Goal: Task Accomplishment & Management: Complete application form

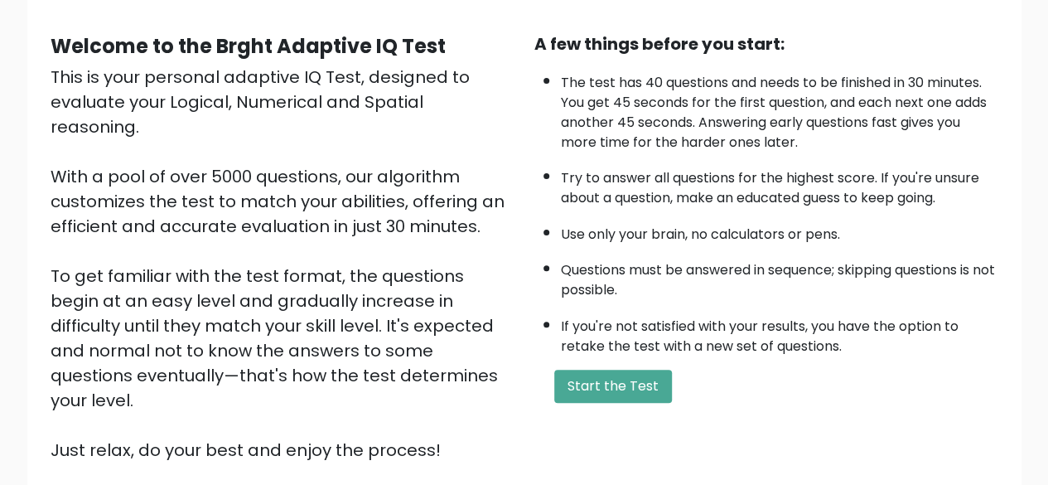
scroll to position [138, 0]
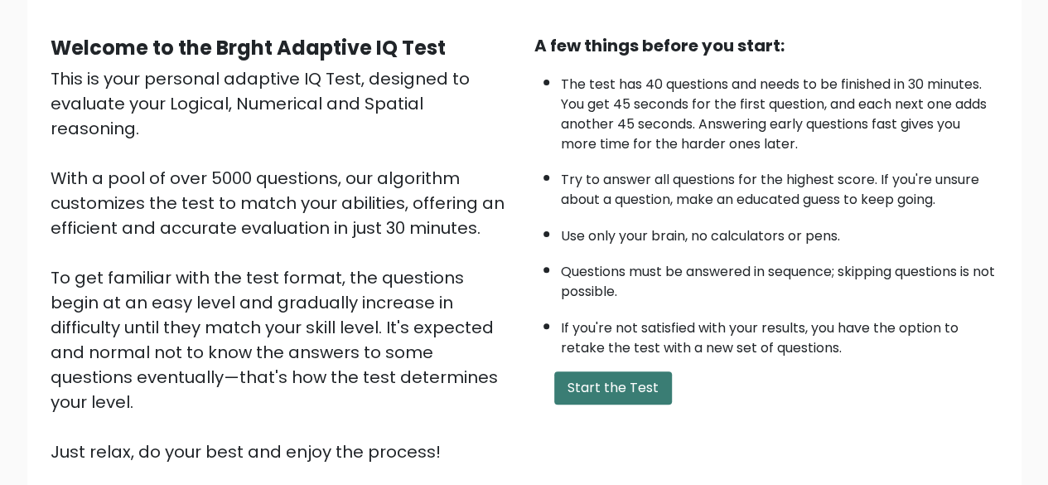
click at [597, 383] on button "Start the Test" at bounding box center [613, 387] width 118 height 33
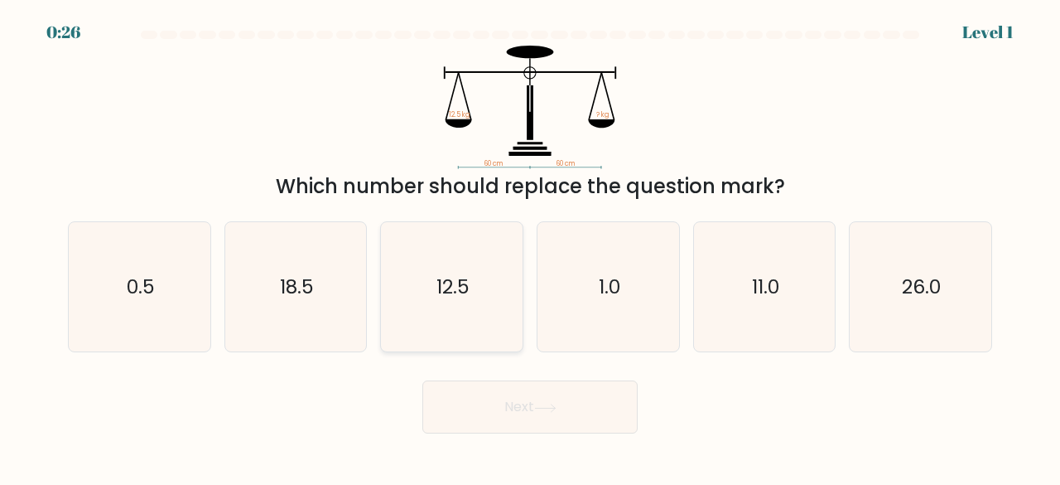
click at [480, 302] on icon "12.5" at bounding box center [452, 287] width 130 height 130
click at [530, 247] on input "c. 12.5" at bounding box center [530, 245] width 1 height 4
radio input "true"
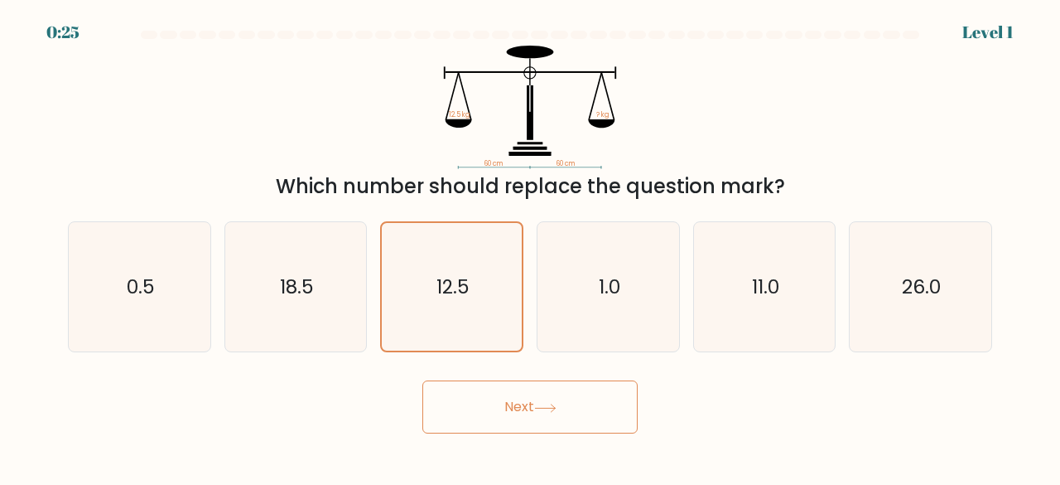
click at [513, 400] on button "Next" at bounding box center [529, 406] width 215 height 53
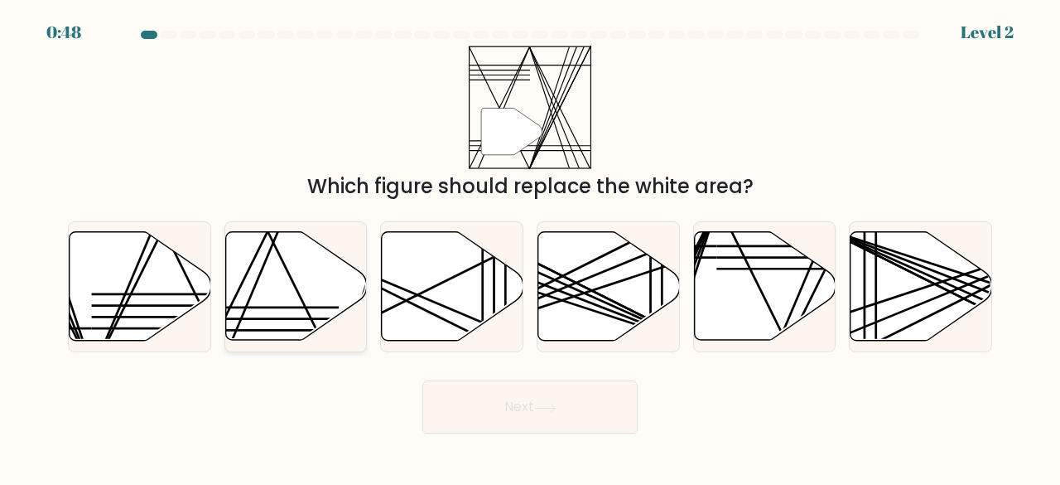
click at [263, 292] on icon at bounding box center [296, 286] width 142 height 109
click at [530, 247] on input "b." at bounding box center [530, 245] width 1 height 4
radio input "true"
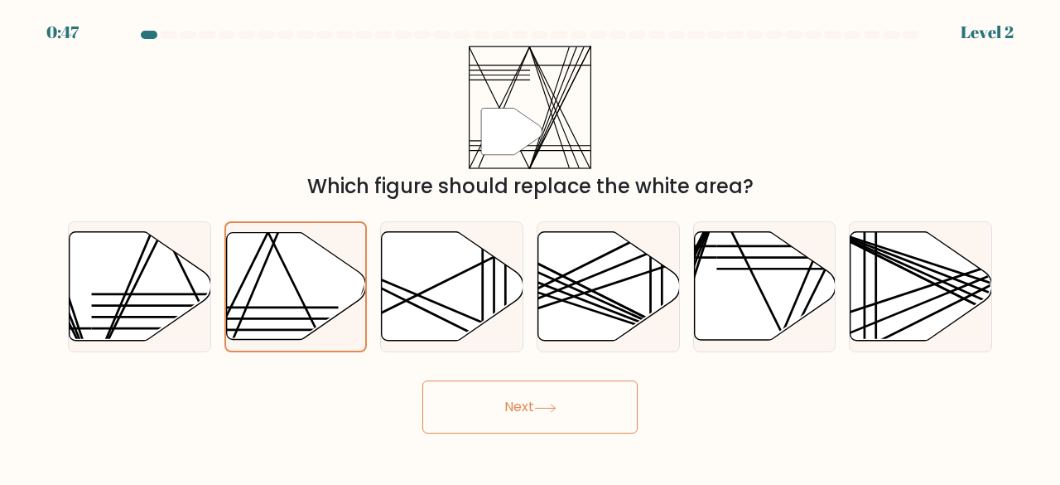
click at [539, 420] on button "Next" at bounding box center [529, 406] width 215 height 53
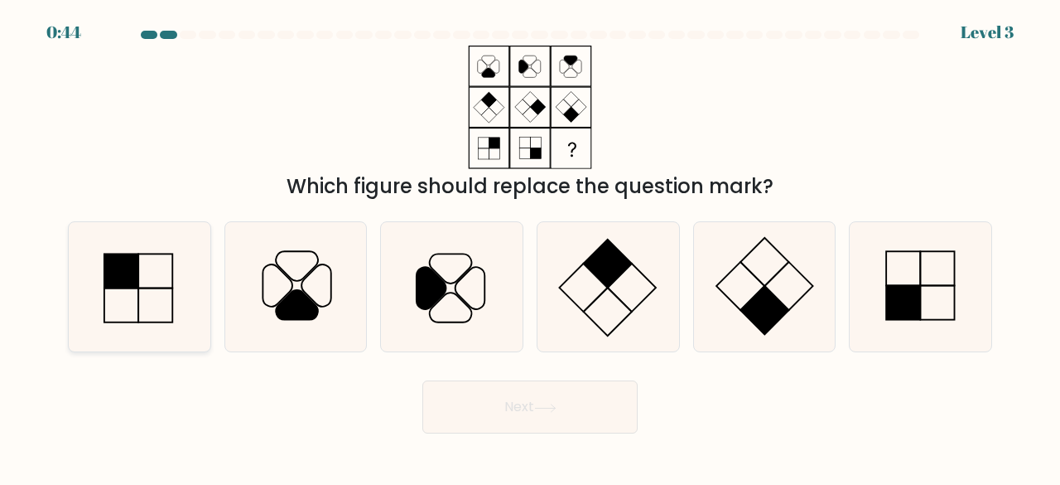
click at [132, 278] on rect at bounding box center [121, 270] width 34 height 34
click at [530, 247] on input "a." at bounding box center [530, 245] width 1 height 4
radio input "true"
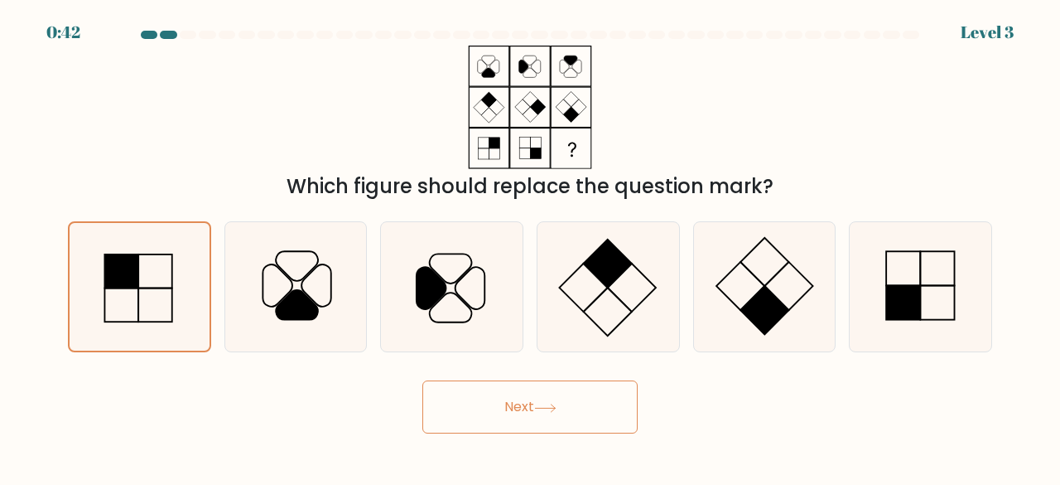
click at [488, 413] on button "Next" at bounding box center [529, 406] width 215 height 53
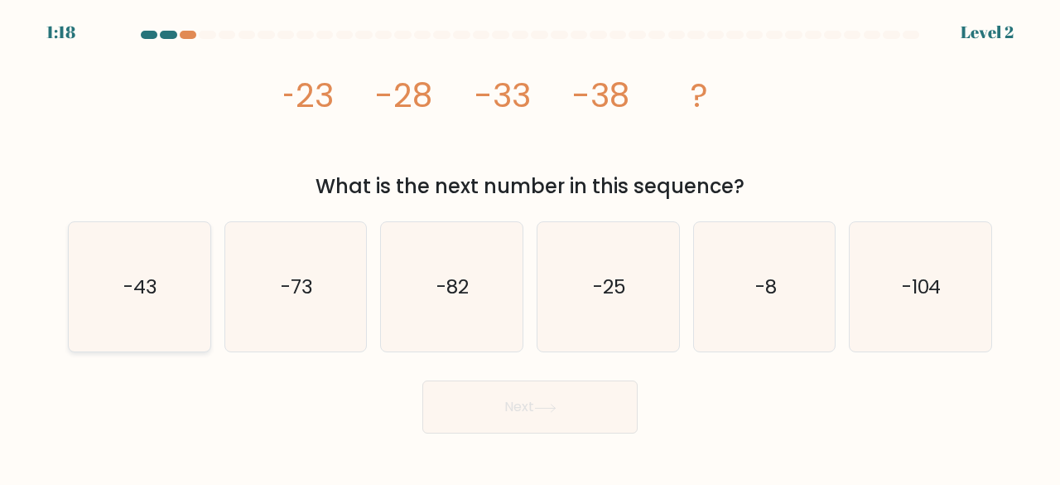
click at [174, 295] on icon "-43" at bounding box center [140, 287] width 130 height 130
click at [530, 247] on input "a. -43" at bounding box center [530, 245] width 1 height 4
radio input "true"
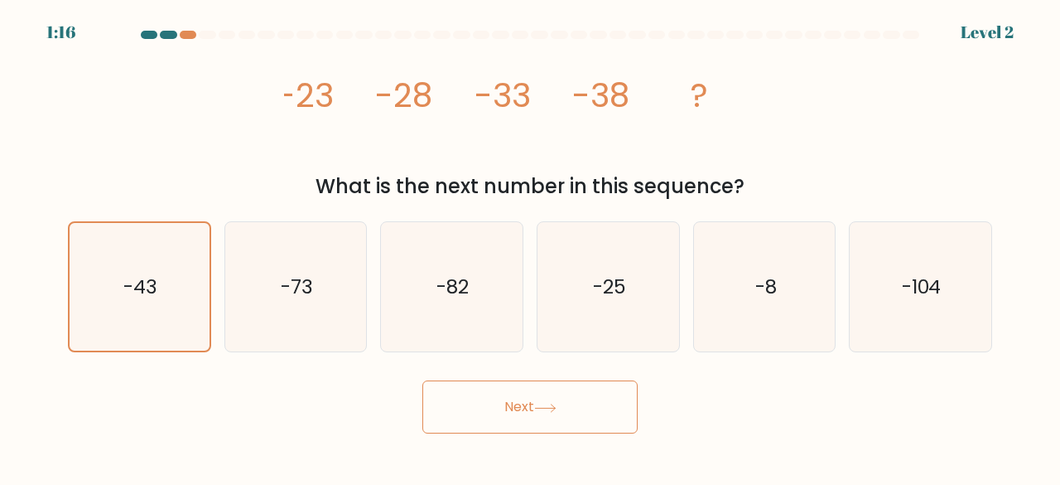
click at [512, 409] on button "Next" at bounding box center [529, 406] width 215 height 53
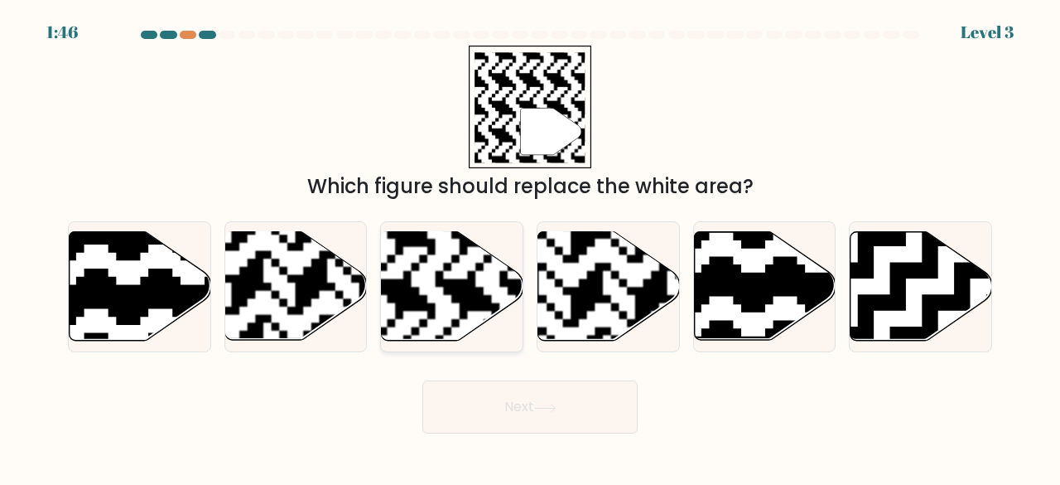
click at [476, 307] on rect at bounding box center [403, 231] width 257 height 257
click at [530, 247] on input "c." at bounding box center [530, 245] width 1 height 4
radio input "true"
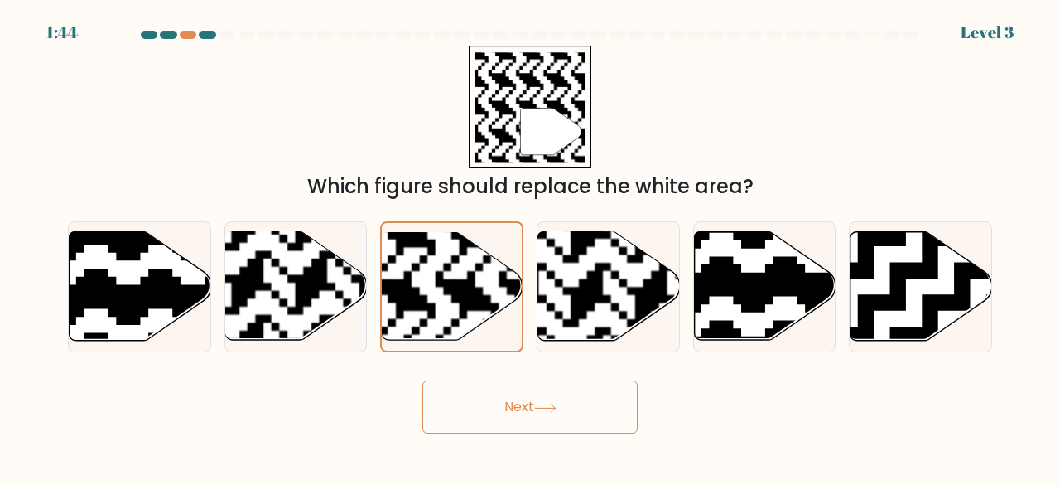
click at [515, 413] on button "Next" at bounding box center [529, 406] width 215 height 53
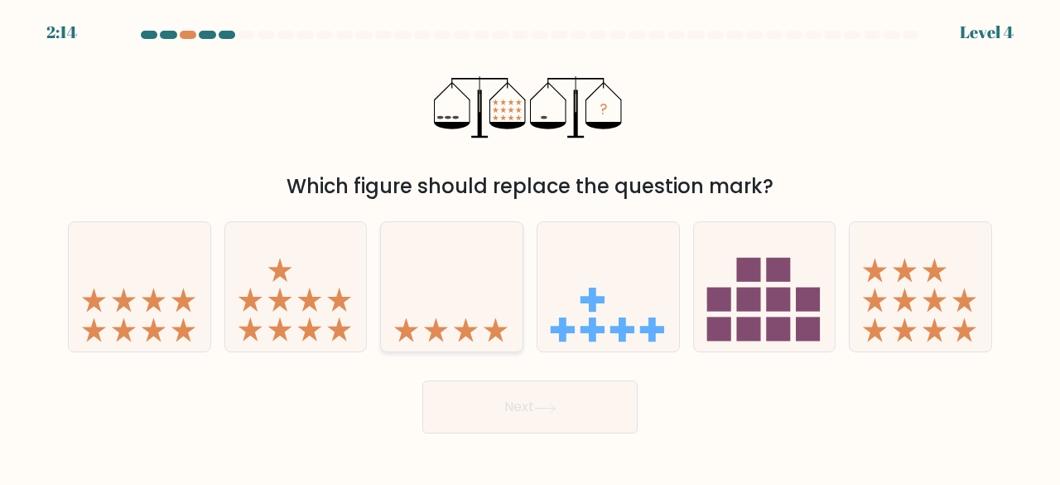
click at [427, 286] on icon at bounding box center [452, 286] width 142 height 117
click at [530, 247] on input "c." at bounding box center [530, 245] width 1 height 4
radio input "true"
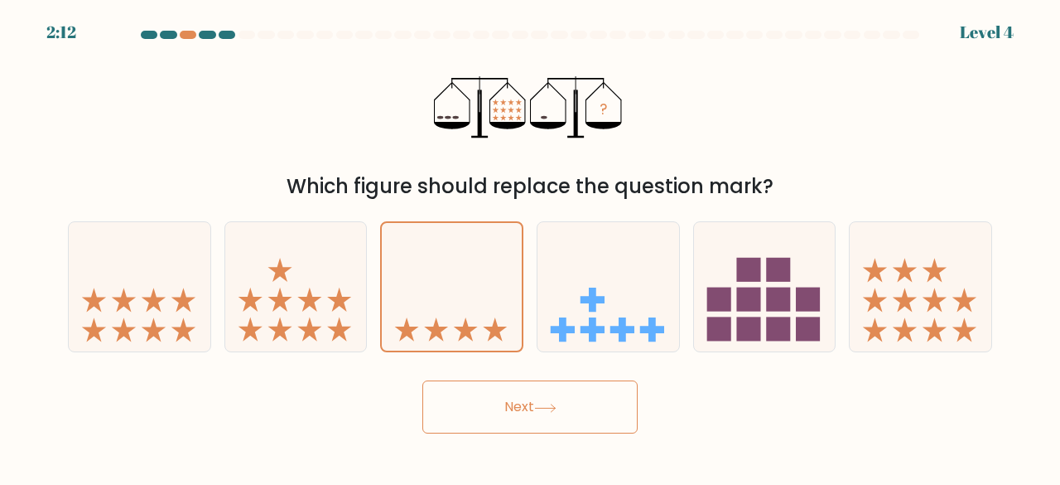
click at [529, 402] on button "Next" at bounding box center [529, 406] width 215 height 53
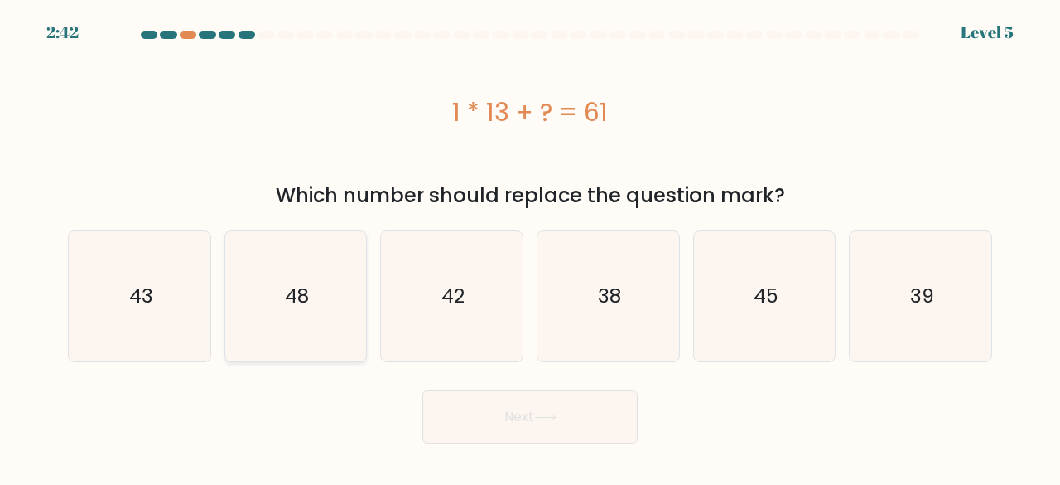
click at [316, 290] on icon "48" at bounding box center [296, 296] width 130 height 130
click at [530, 247] on input "b. 48" at bounding box center [530, 245] width 1 height 4
radio input "true"
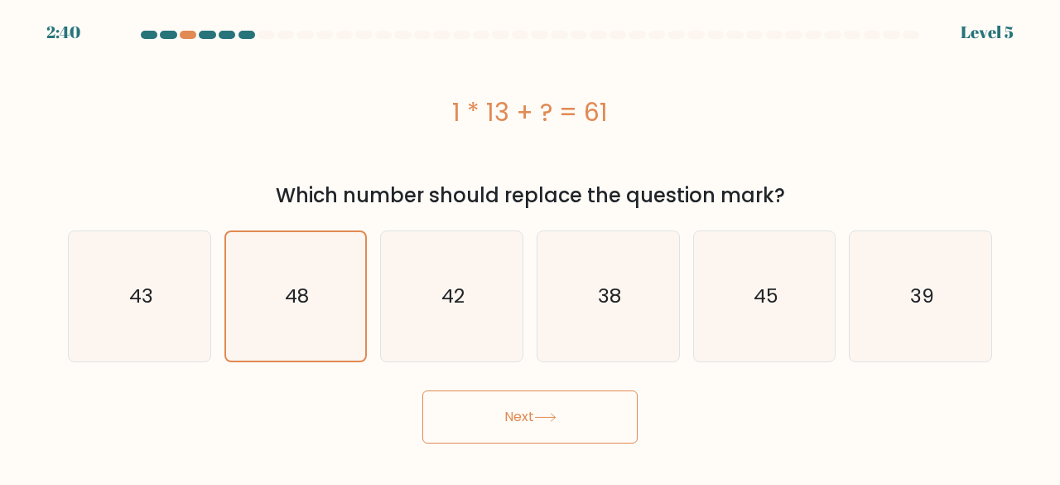
click at [499, 408] on button "Next" at bounding box center [529, 416] width 215 height 53
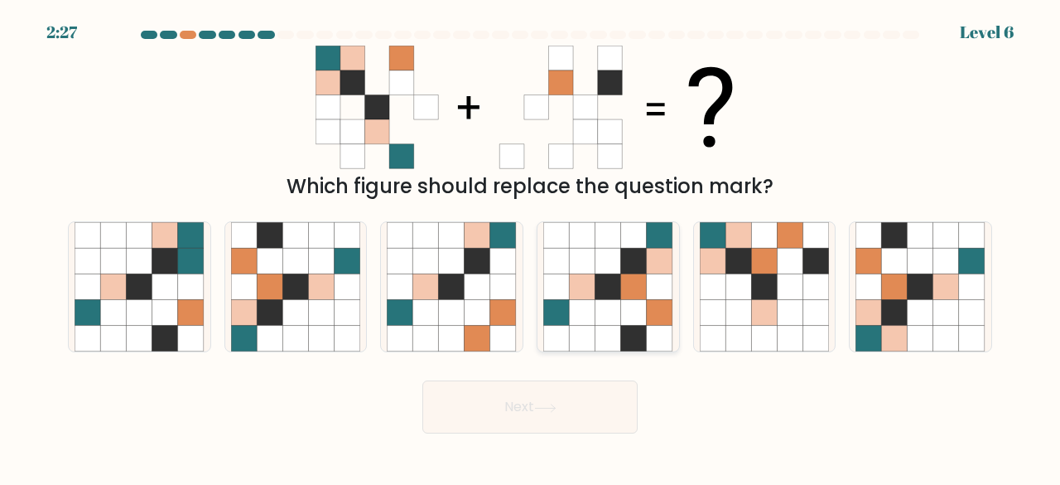
click at [606, 281] on icon at bounding box center [609, 287] width 26 height 26
click at [531, 247] on input "d." at bounding box center [530, 245] width 1 height 4
radio input "true"
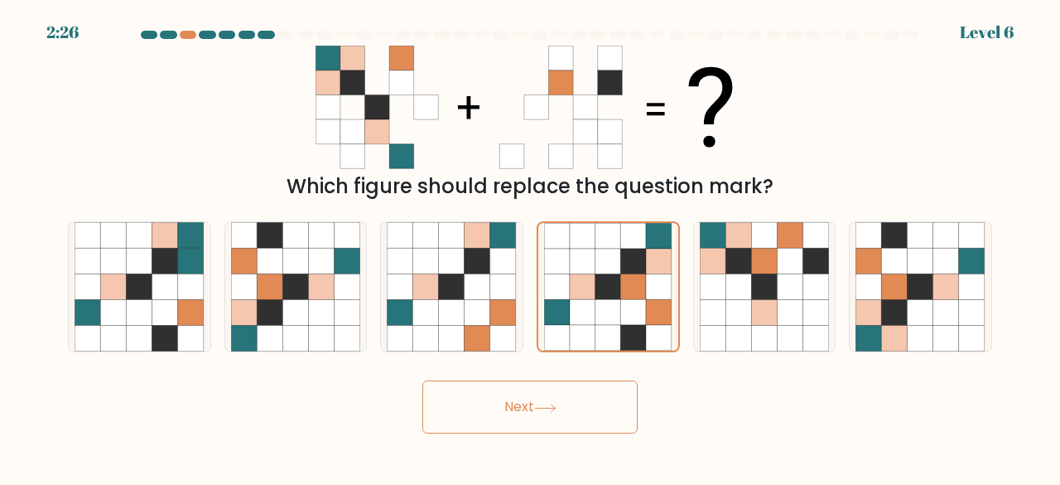
click at [568, 411] on button "Next" at bounding box center [529, 406] width 215 height 53
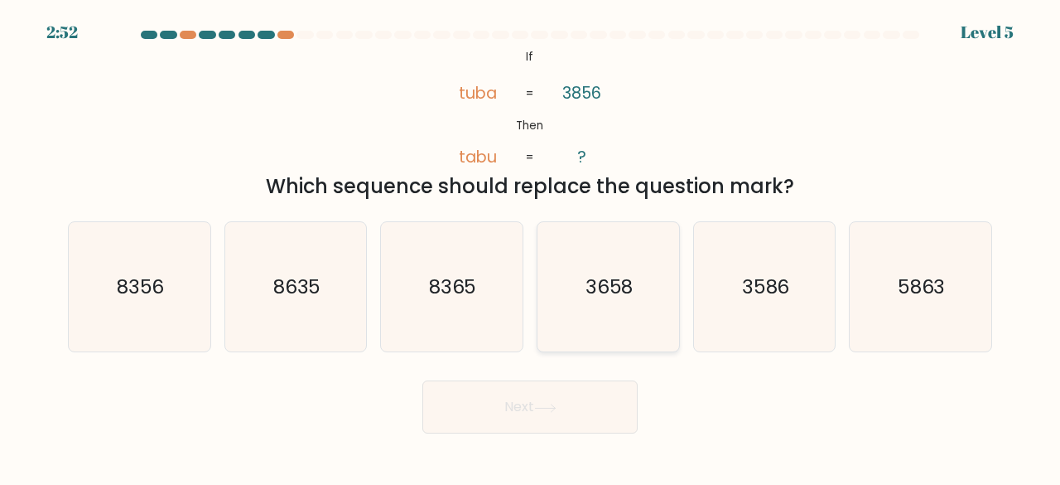
click at [578, 291] on icon "3658" at bounding box center [608, 287] width 130 height 130
click at [531, 247] on input "d. 3658" at bounding box center [530, 245] width 1 height 4
radio input "true"
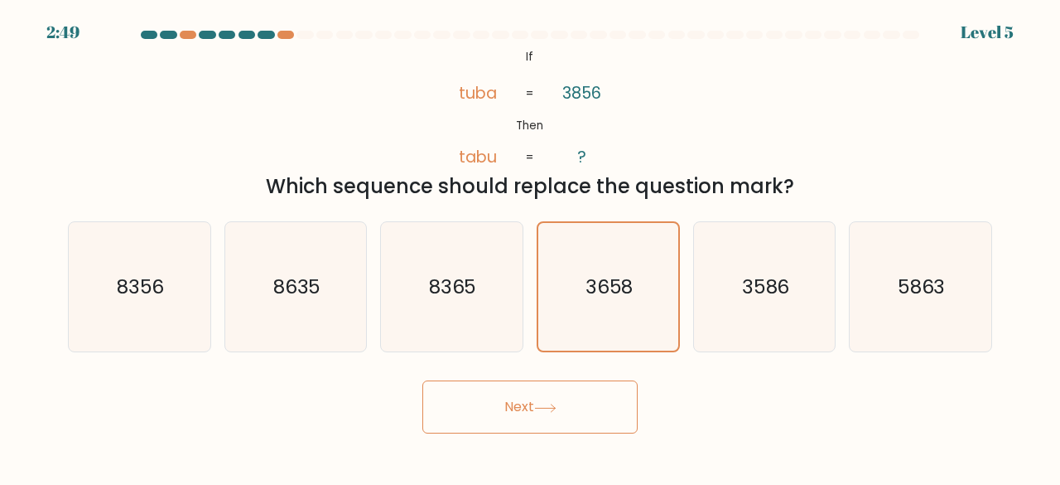
click at [550, 415] on button "Next" at bounding box center [529, 406] width 215 height 53
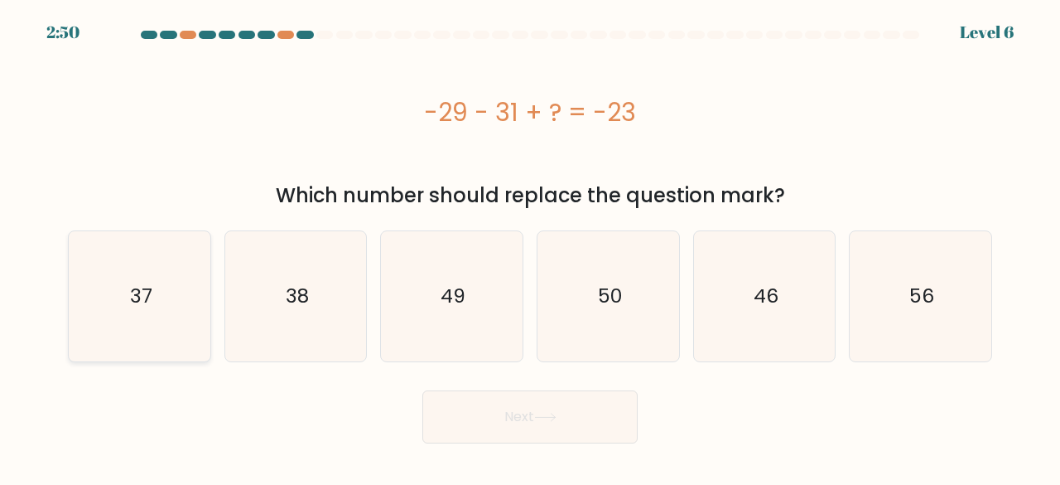
click at [136, 307] on text "37" at bounding box center [140, 295] width 22 height 27
click at [530, 247] on input "a. 37" at bounding box center [530, 245] width 1 height 4
radio input "true"
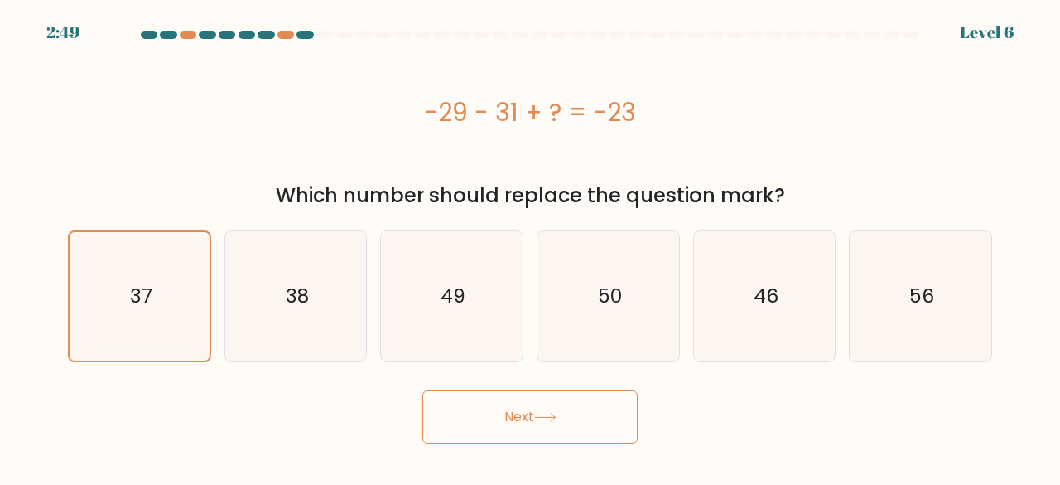
click at [512, 417] on button "Next" at bounding box center [529, 416] width 215 height 53
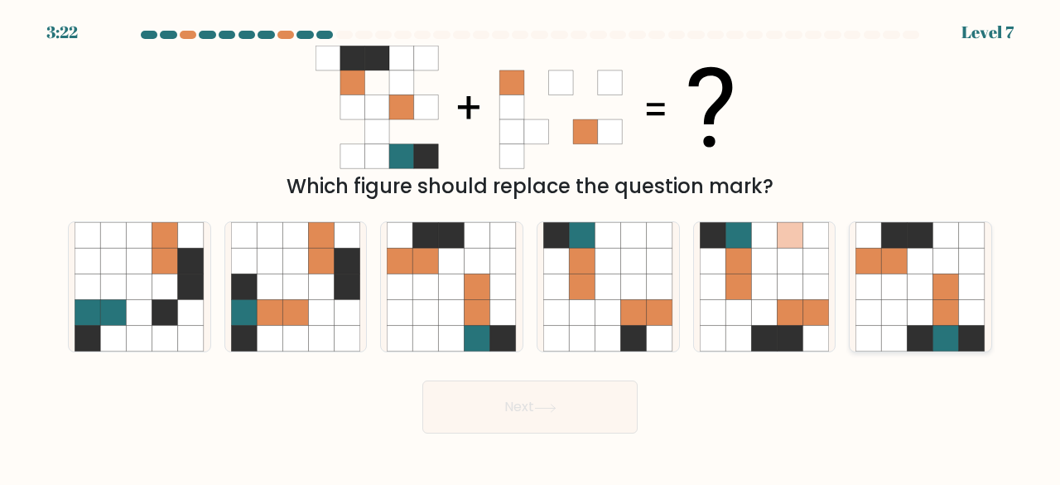
click at [886, 333] on icon at bounding box center [895, 339] width 26 height 26
click at [531, 247] on input "f." at bounding box center [530, 245] width 1 height 4
radio input "true"
click at [470, 396] on button "Next" at bounding box center [529, 406] width 215 height 53
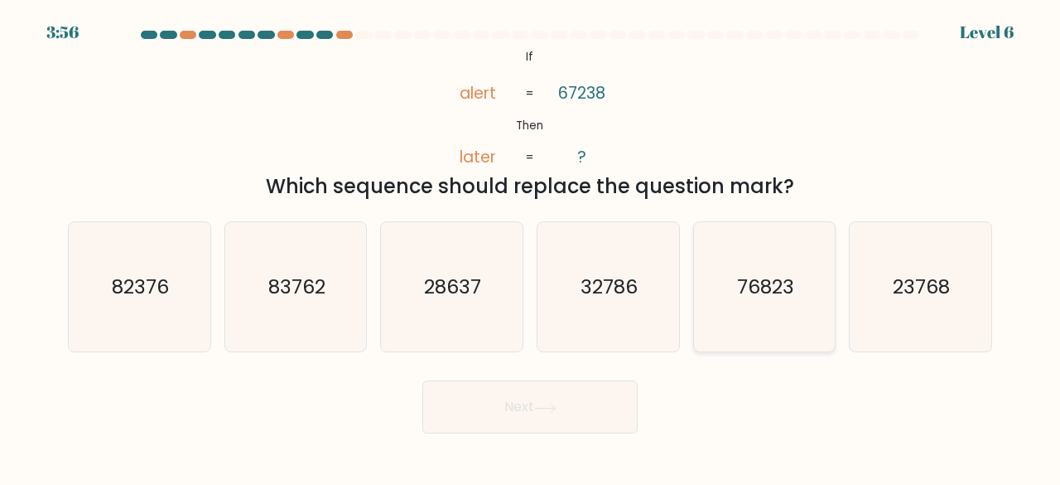
click at [779, 331] on icon "76823" at bounding box center [765, 287] width 130 height 130
click at [531, 247] on input "e. 76823" at bounding box center [530, 245] width 1 height 4
radio input "true"
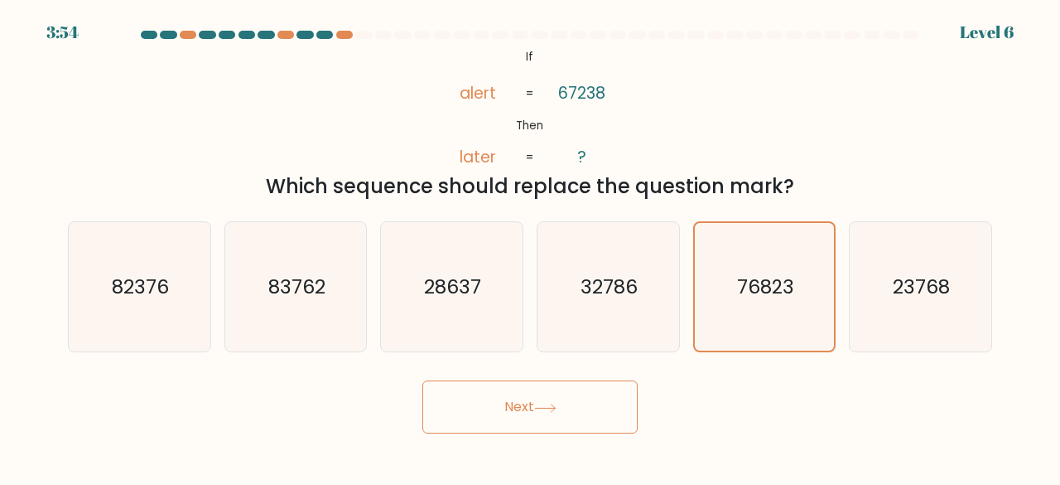
click at [565, 402] on button "Next" at bounding box center [529, 406] width 215 height 53
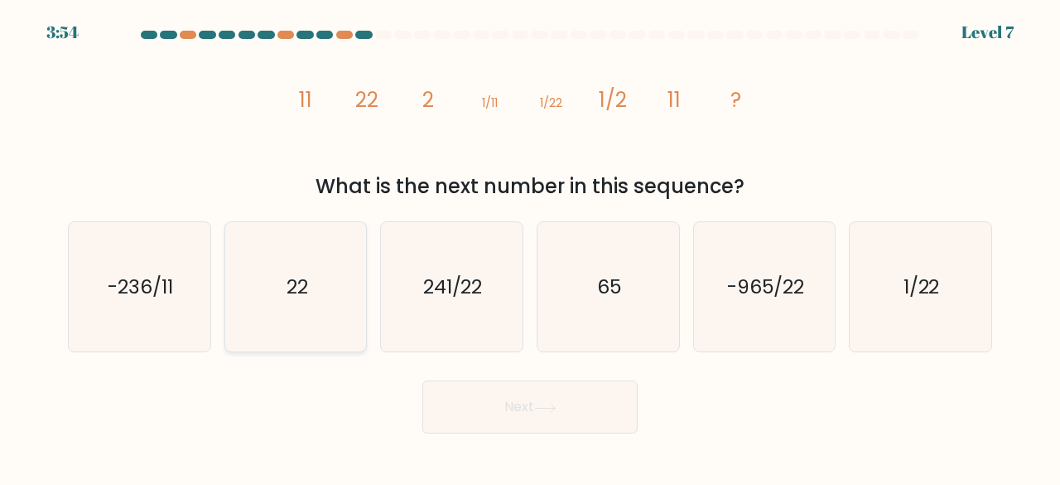
click at [314, 279] on icon "22" at bounding box center [296, 287] width 130 height 130
click at [530, 247] on input "b. 22" at bounding box center [530, 245] width 1 height 4
radio input "true"
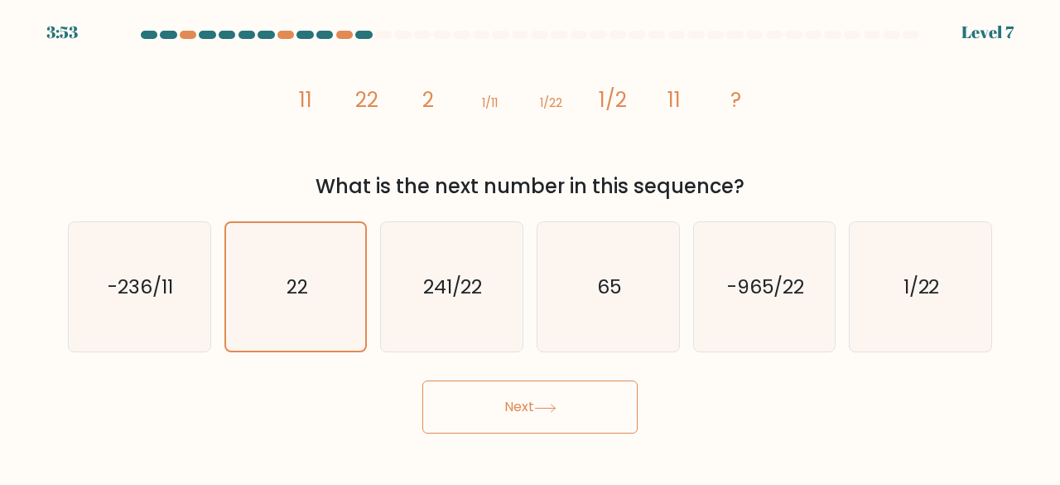
click at [538, 415] on button "Next" at bounding box center [529, 406] width 215 height 53
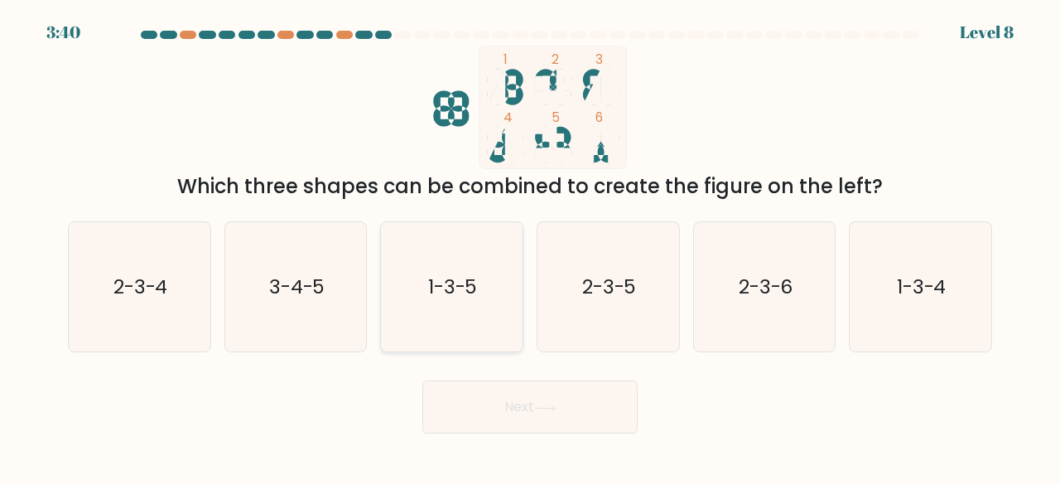
click at [446, 297] on text "1-3-5" at bounding box center [453, 286] width 50 height 27
click at [530, 247] on input "c. 1-3-5" at bounding box center [530, 245] width 1 height 4
radio input "true"
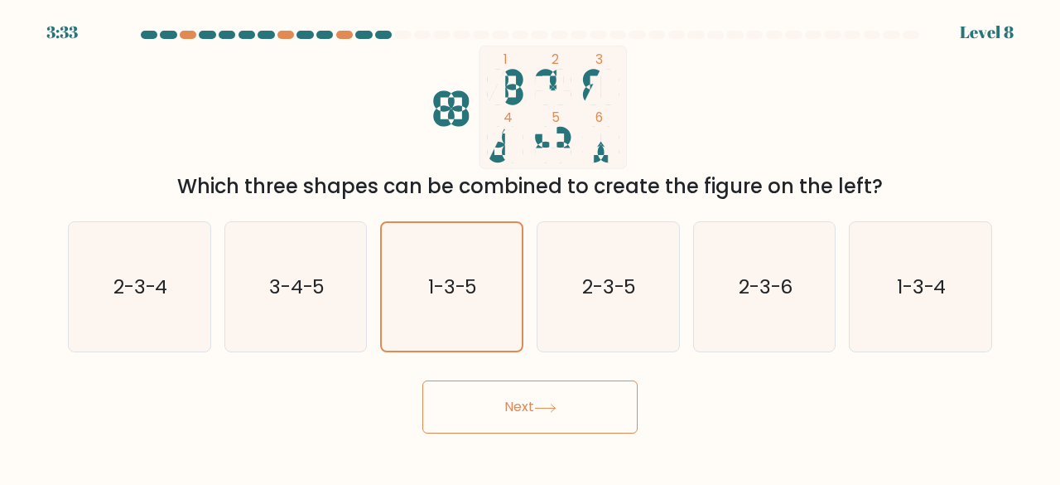
click at [572, 413] on button "Next" at bounding box center [529, 406] width 215 height 53
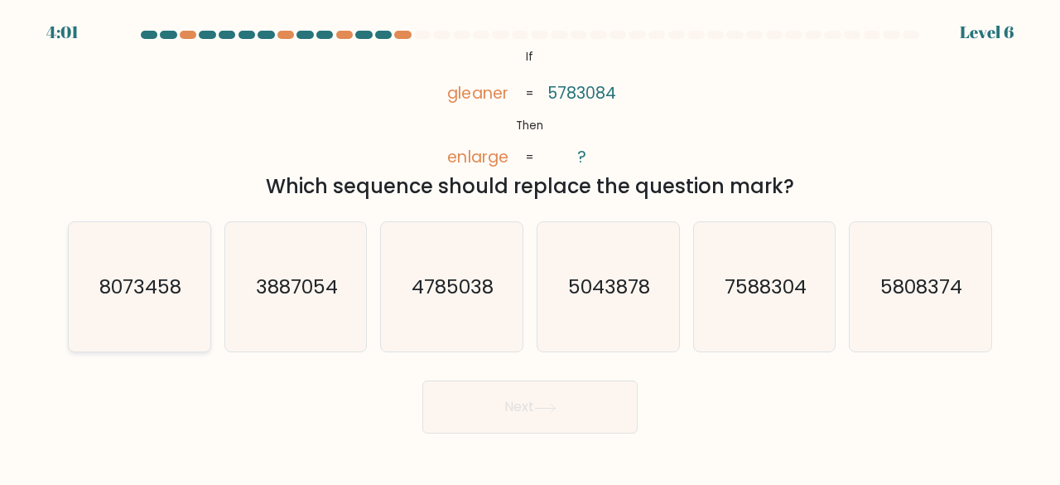
click at [175, 289] on text "8073458" at bounding box center [140, 286] width 82 height 27
click at [530, 247] on input "a. 8073458" at bounding box center [530, 245] width 1 height 4
radio input "true"
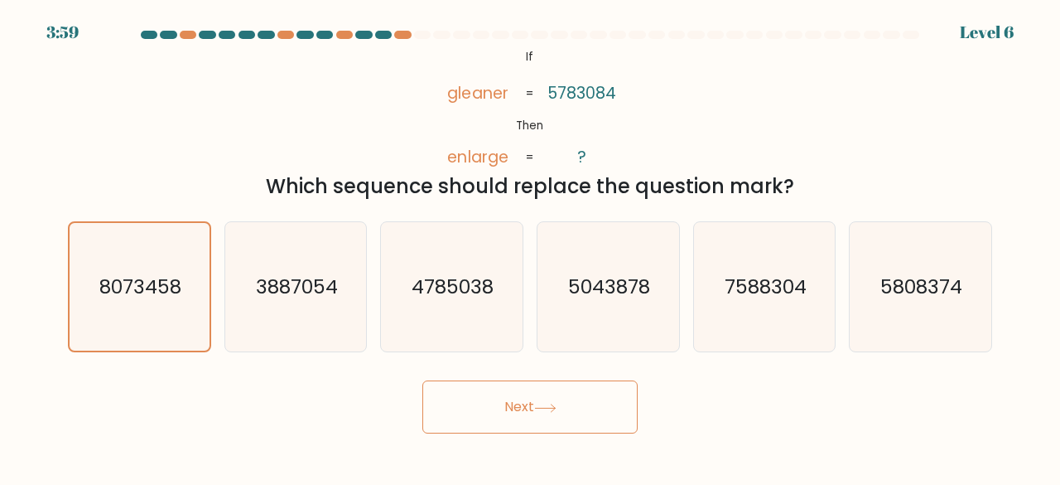
click at [505, 403] on button "Next" at bounding box center [529, 406] width 215 height 53
click at [529, 403] on button "Next" at bounding box center [529, 406] width 215 height 53
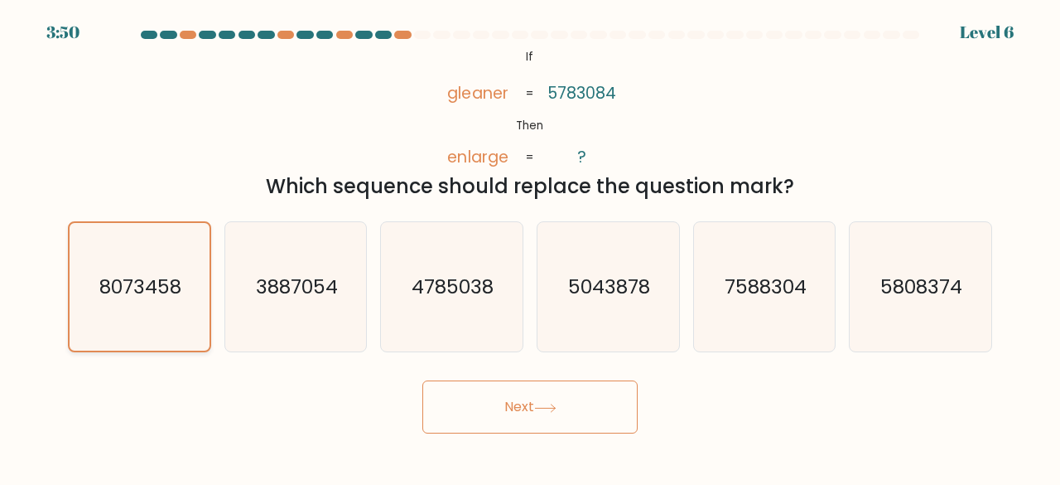
click at [171, 307] on icon "8073458" at bounding box center [139, 287] width 128 height 128
click at [530, 247] on input "a. 8073458" at bounding box center [530, 245] width 1 height 4
click at [547, 400] on button "Next" at bounding box center [529, 406] width 215 height 53
click at [538, 393] on button "Next" at bounding box center [529, 406] width 215 height 53
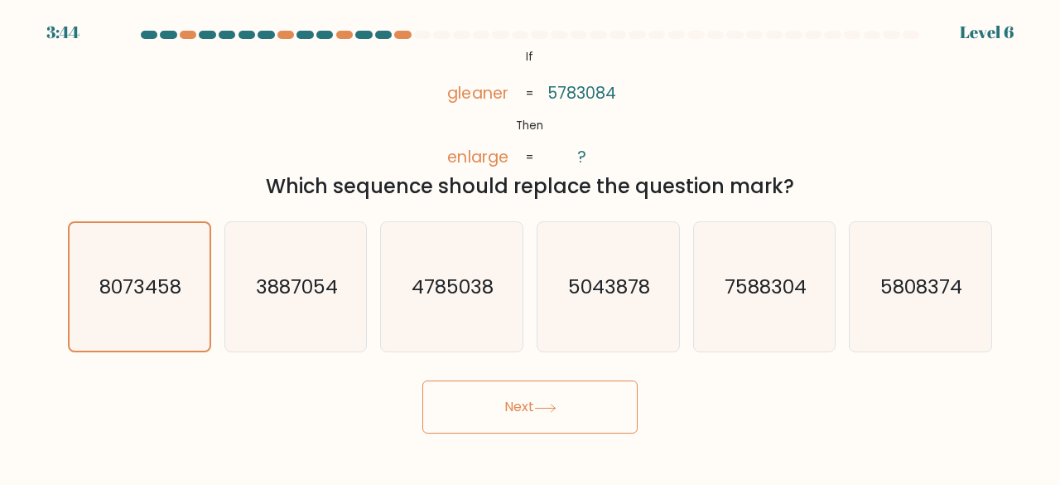
click at [538, 393] on button "Next" at bounding box center [529, 406] width 215 height 53
click at [538, 412] on icon at bounding box center [545, 407] width 22 height 9
click at [71, 256] on div "8073458" at bounding box center [139, 287] width 143 height 132
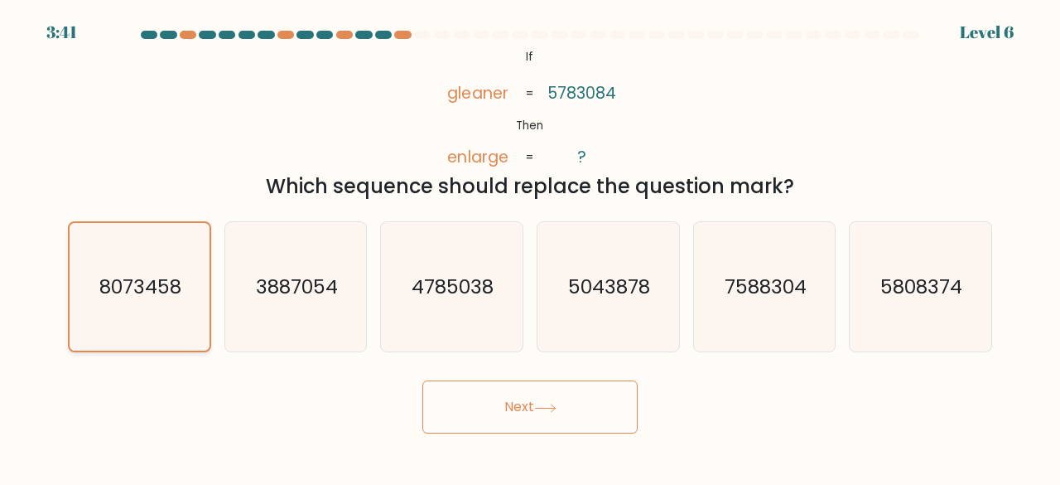
click at [530, 247] on input "a. 8073458" at bounding box center [530, 245] width 1 height 4
click at [288, 294] on text "3887054" at bounding box center [297, 286] width 82 height 27
click at [530, 247] on input "b. 3887054" at bounding box center [530, 245] width 1 height 4
radio input "true"
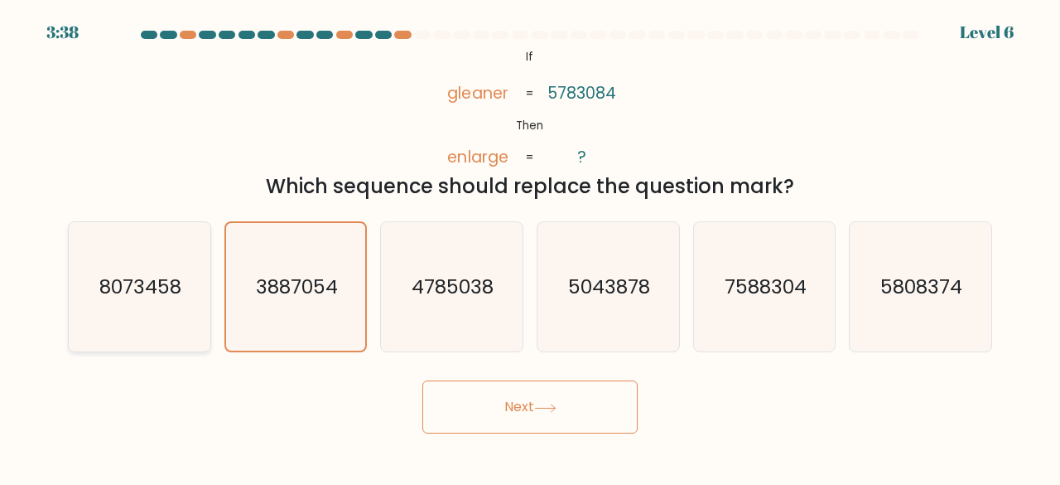
click at [164, 286] on text "8073458" at bounding box center [140, 286] width 82 height 27
click at [530, 247] on input "a. 8073458" at bounding box center [530, 245] width 1 height 4
radio input "true"
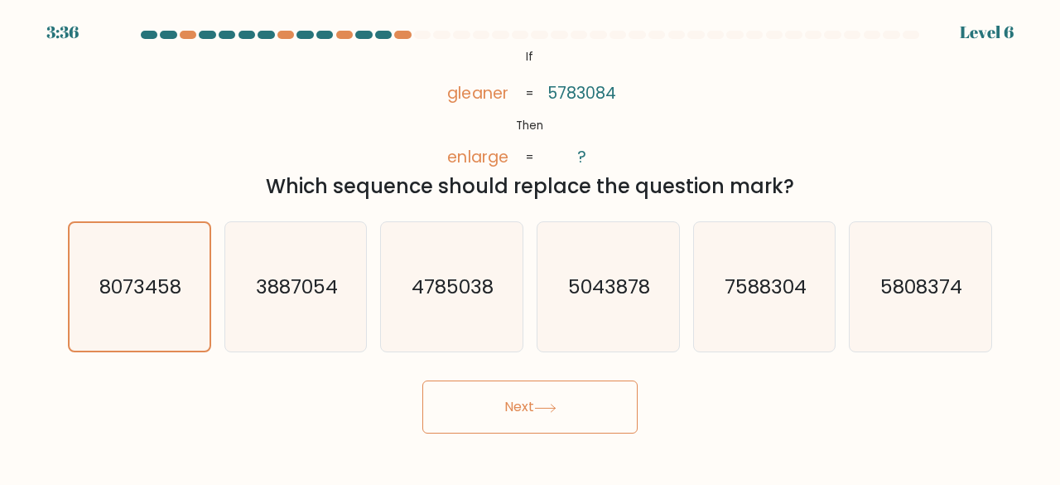
click at [483, 392] on button "Next" at bounding box center [529, 406] width 215 height 53
click at [422, 380] on button "Next" at bounding box center [529, 406] width 215 height 53
click at [528, 409] on button "Next" at bounding box center [529, 406] width 215 height 53
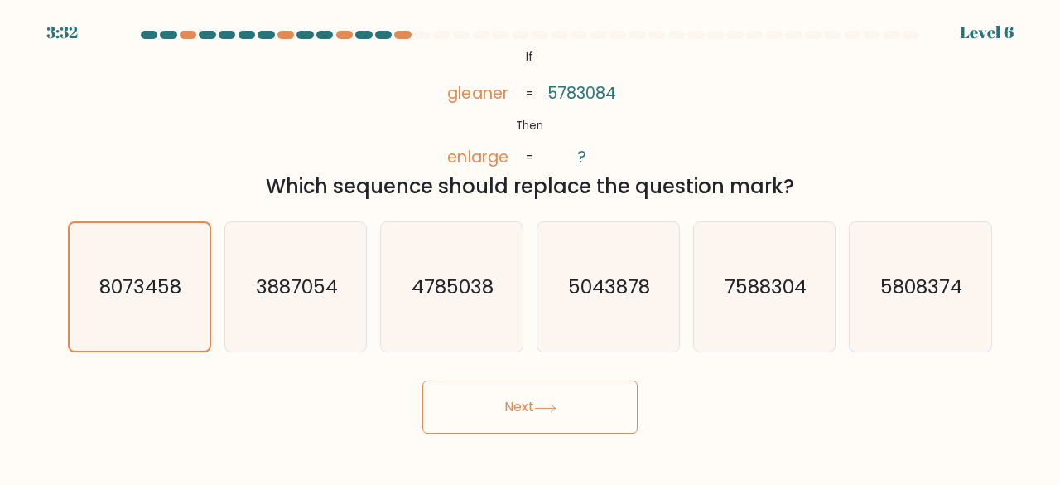
click at [528, 409] on button "Next" at bounding box center [529, 406] width 215 height 53
click at [557, 405] on icon at bounding box center [545, 407] width 22 height 9
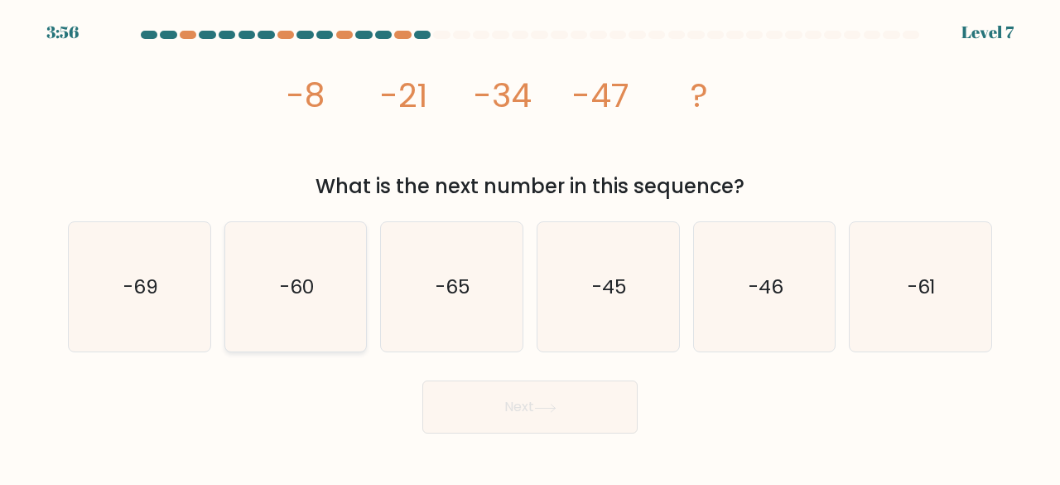
click at [288, 321] on icon "-60" at bounding box center [296, 287] width 130 height 130
click at [530, 247] on input "b. -60" at bounding box center [530, 245] width 1 height 4
radio input "true"
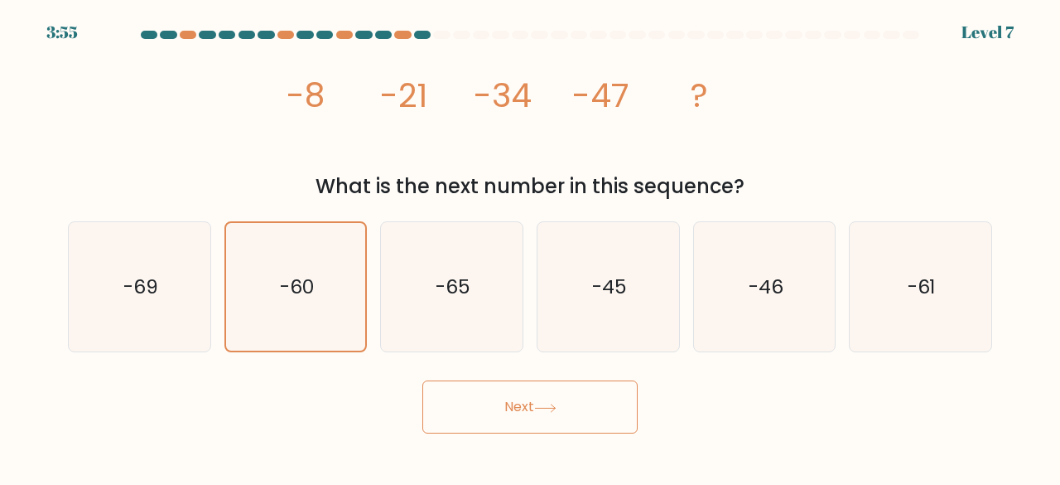
click at [543, 407] on icon at bounding box center [545, 407] width 22 height 9
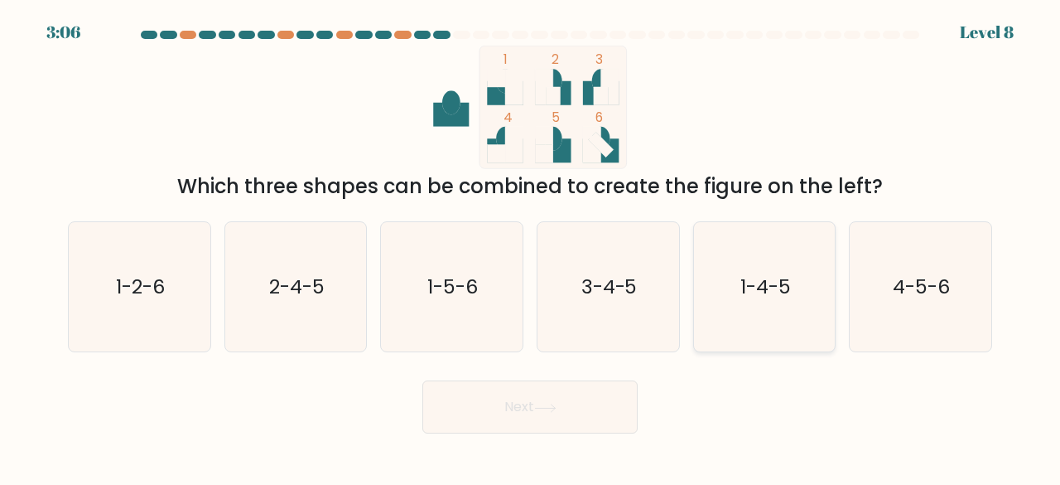
click at [764, 290] on text "1-4-5" at bounding box center [766, 286] width 51 height 27
click at [531, 247] on input "e. 1-4-5" at bounding box center [530, 245] width 1 height 4
radio input "true"
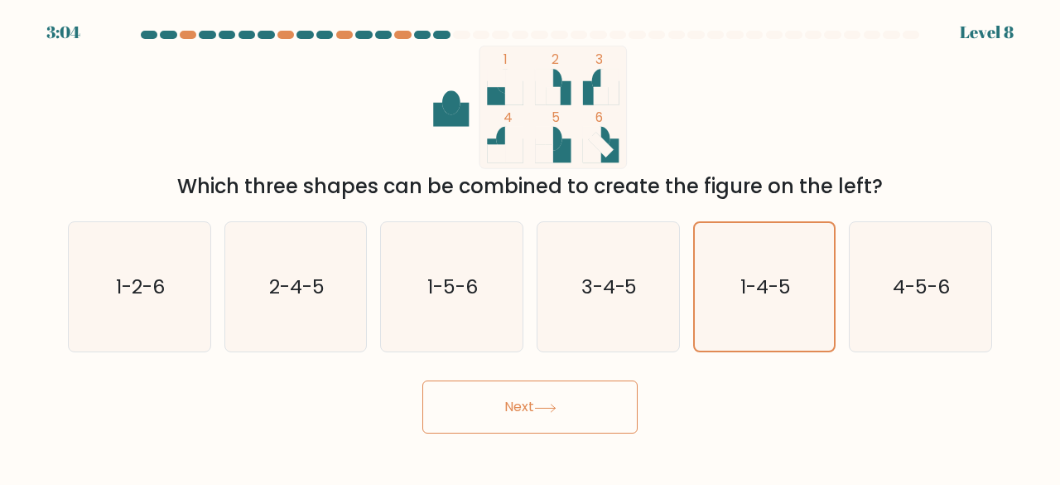
click at [562, 405] on button "Next" at bounding box center [529, 406] width 215 height 53
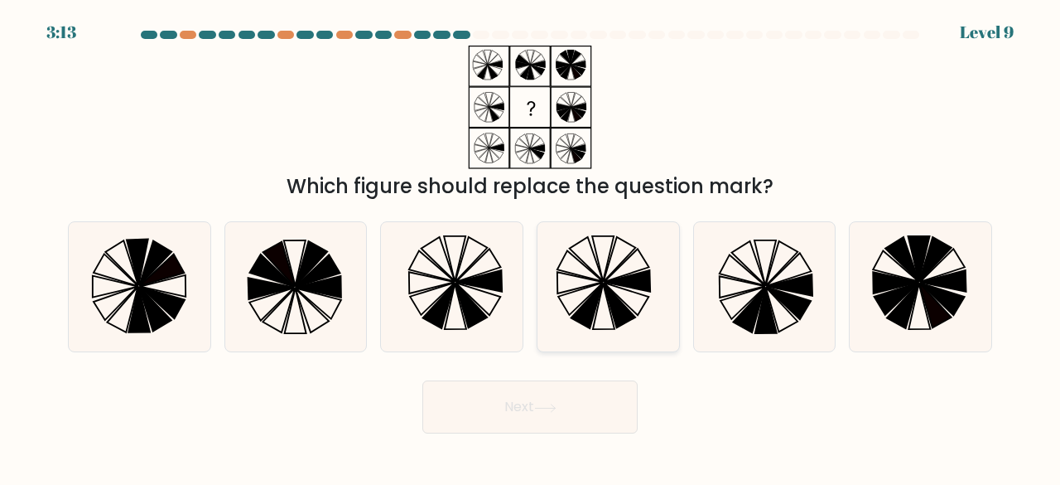
click at [606, 265] on icon at bounding box center [603, 259] width 22 height 46
click at [531, 247] on input "d." at bounding box center [530, 245] width 1 height 4
radio input "true"
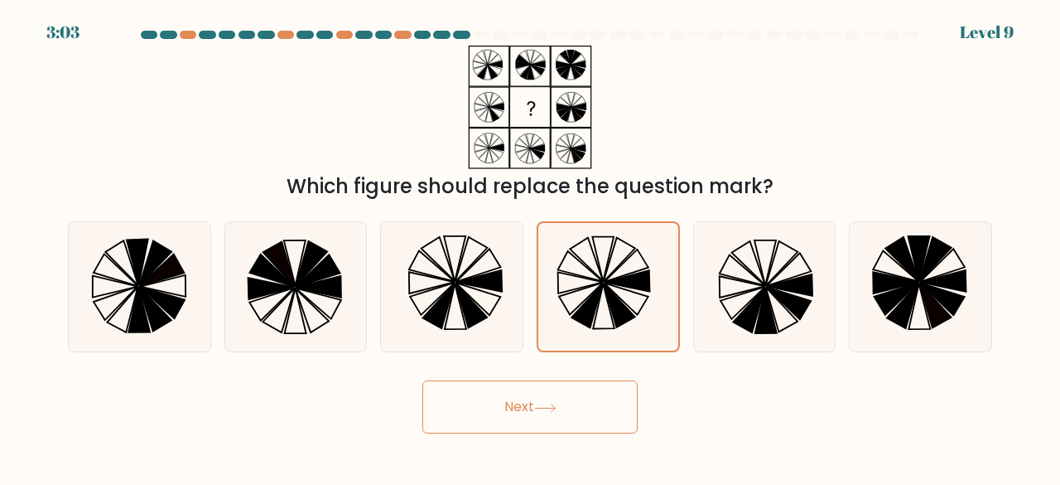
click at [569, 413] on button "Next" at bounding box center [529, 406] width 215 height 53
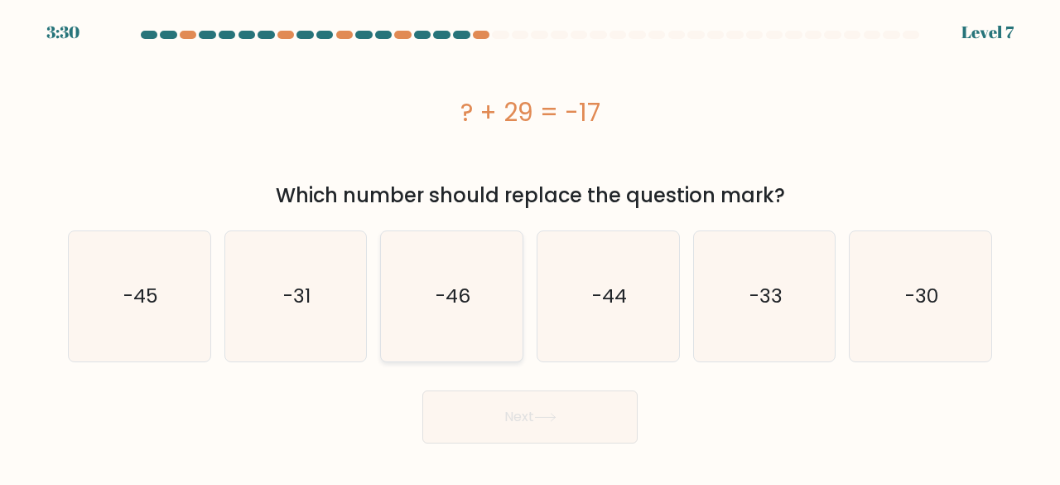
click at [467, 282] on icon "-46" at bounding box center [452, 296] width 130 height 130
click at [530, 247] on input "c. -46" at bounding box center [530, 245] width 1 height 4
radio input "true"
click at [525, 414] on button "Next" at bounding box center [529, 416] width 215 height 53
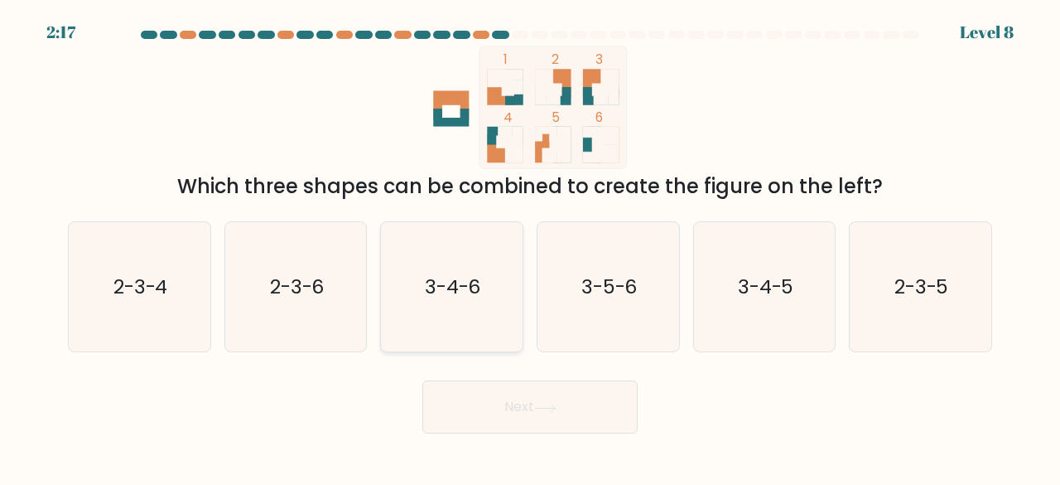
click at [464, 299] on text "3-4-6" at bounding box center [453, 286] width 56 height 27
click at [530, 247] on input "c. 3-4-6" at bounding box center [530, 245] width 1 height 4
radio input "true"
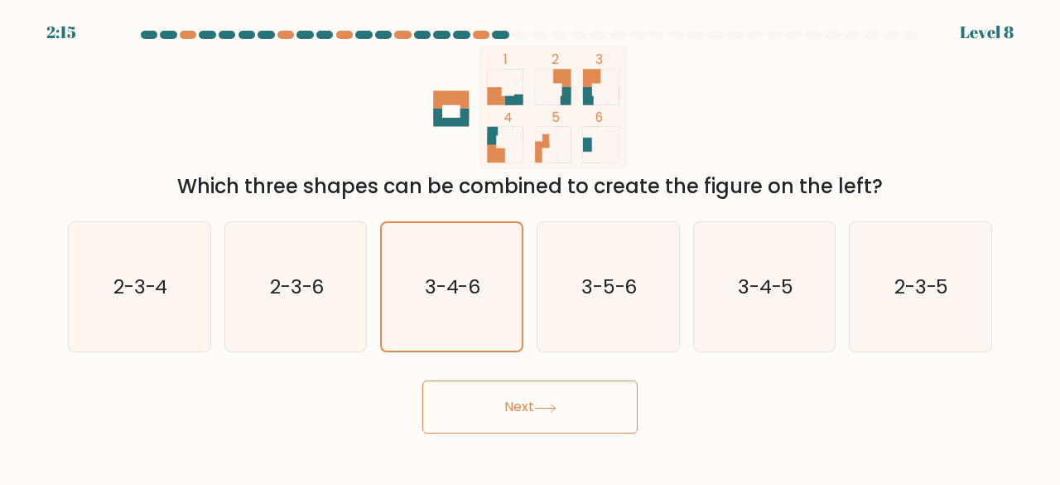
click at [519, 425] on button "Next" at bounding box center [529, 406] width 215 height 53
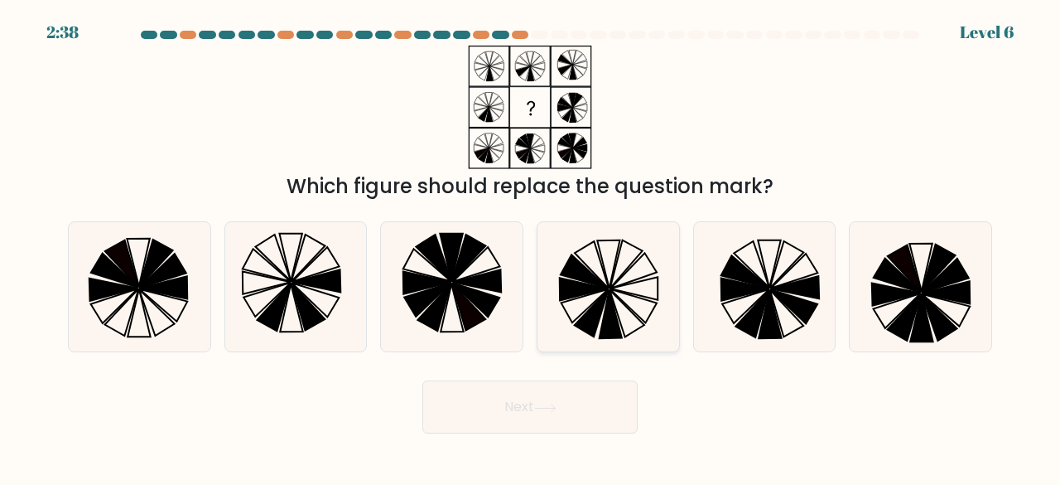
click at [570, 266] on icon at bounding box center [584, 270] width 47 height 33
click at [531, 247] on input "d." at bounding box center [530, 245] width 1 height 4
radio input "true"
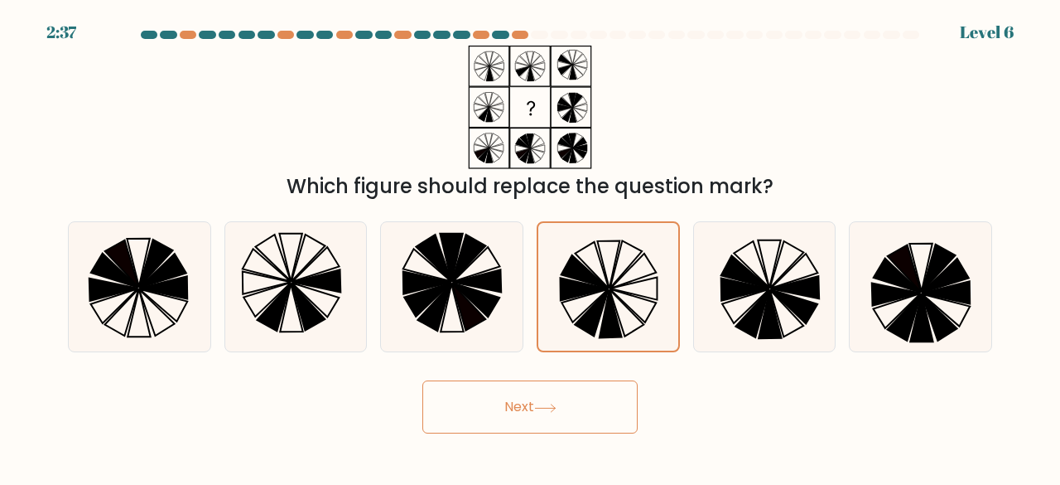
click at [533, 404] on button "Next" at bounding box center [529, 406] width 215 height 53
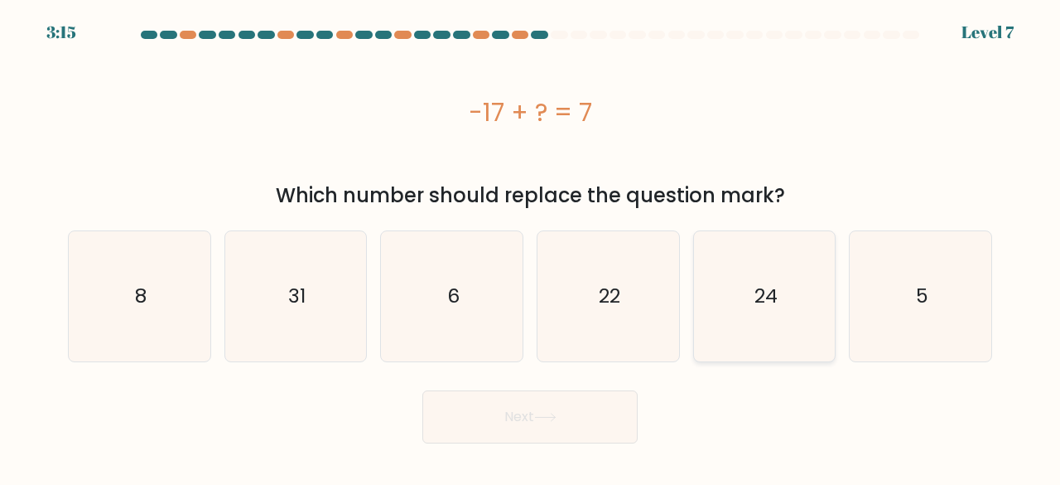
click at [729, 305] on icon "24" at bounding box center [765, 296] width 130 height 130
click at [531, 247] on input "e. 24" at bounding box center [530, 245] width 1 height 4
radio input "true"
click at [551, 418] on icon at bounding box center [545, 417] width 22 height 9
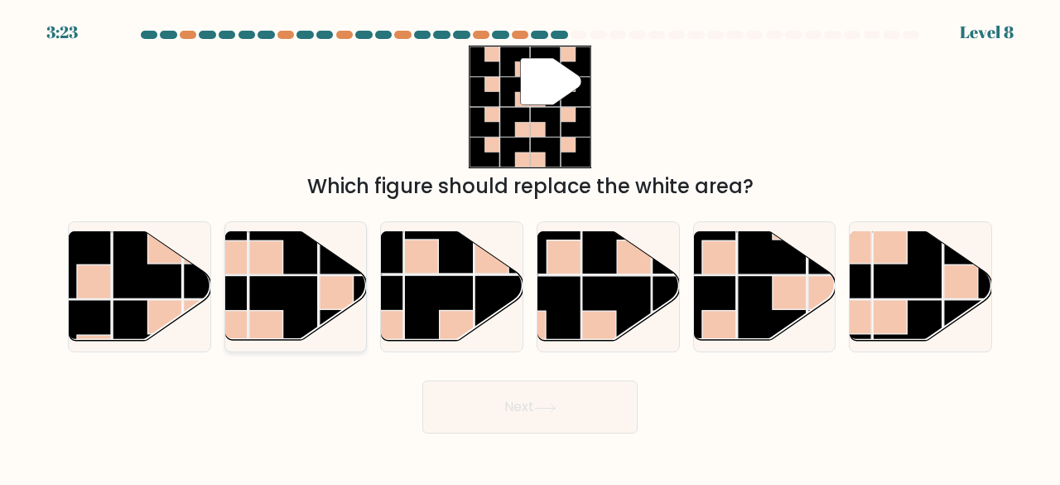
click at [292, 261] on rect at bounding box center [283, 239] width 69 height 69
click at [530, 247] on input "b." at bounding box center [530, 245] width 1 height 4
radio input "true"
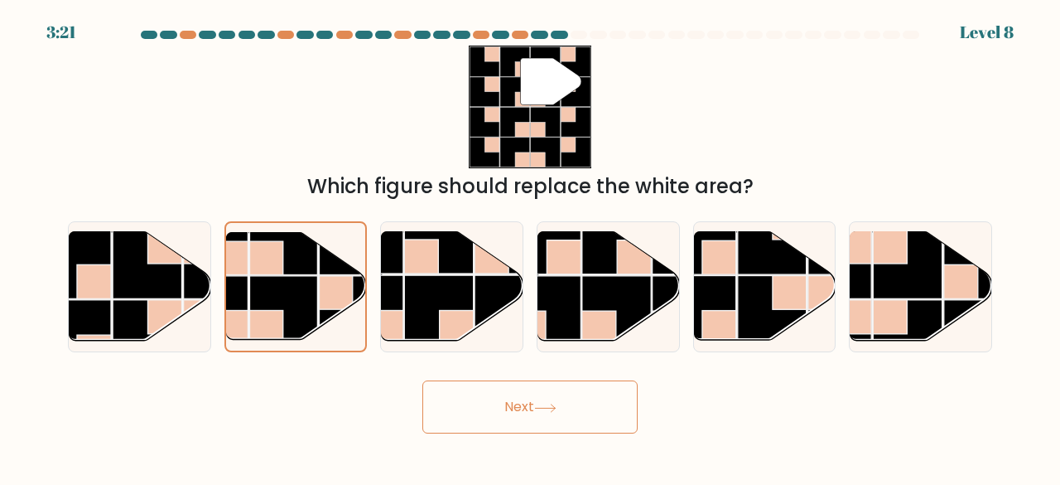
click at [493, 414] on button "Next" at bounding box center [529, 406] width 215 height 53
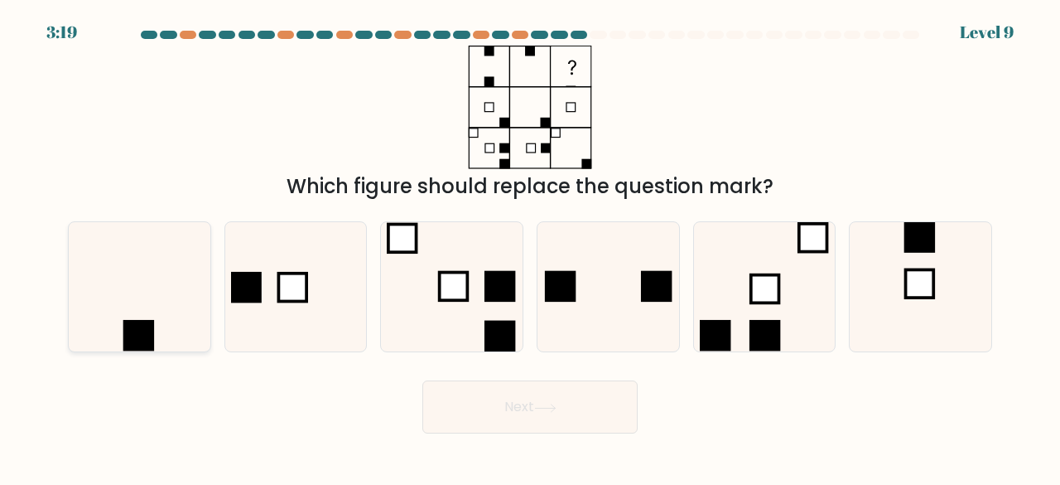
click at [162, 292] on icon at bounding box center [140, 287] width 130 height 130
click at [530, 247] on input "a." at bounding box center [530, 245] width 1 height 4
radio input "true"
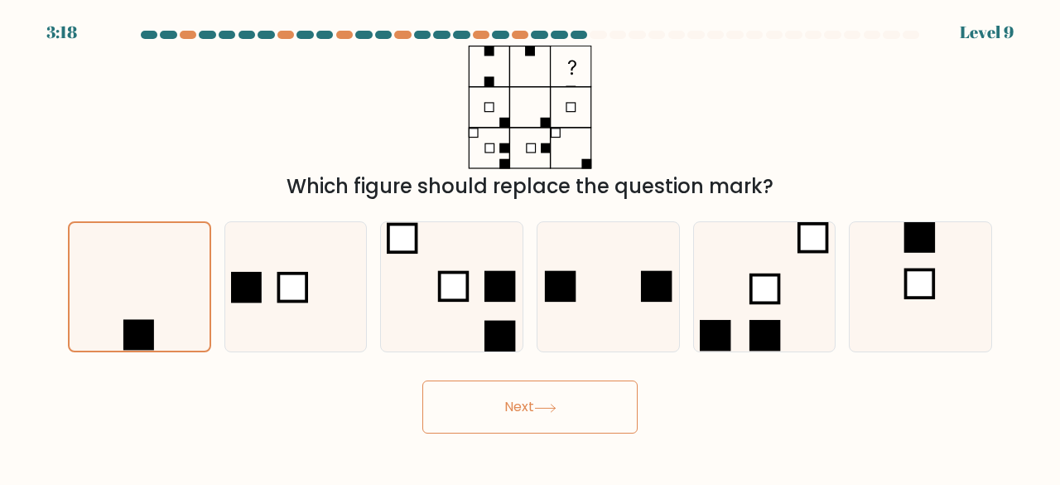
click at [515, 404] on button "Next" at bounding box center [529, 406] width 215 height 53
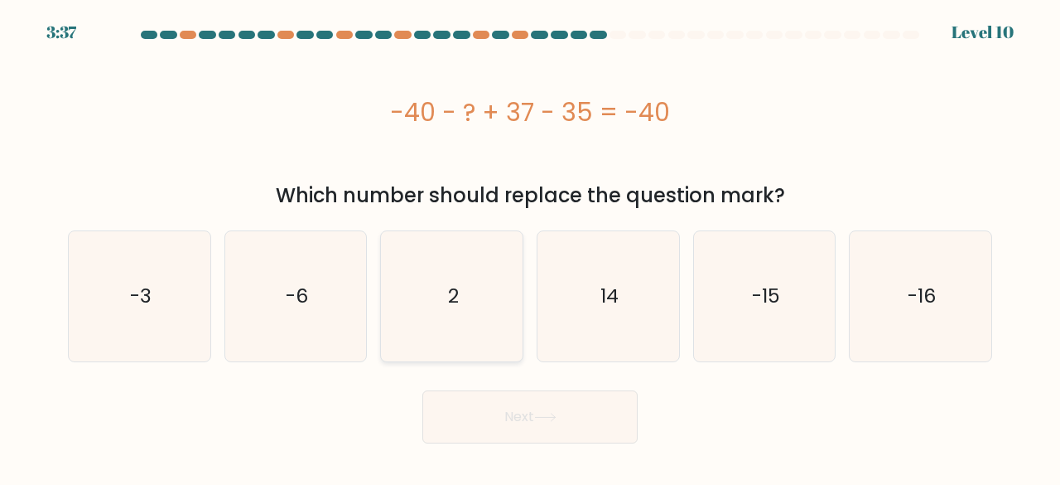
click at [432, 288] on icon "2" at bounding box center [452, 296] width 130 height 130
click at [530, 247] on input "c. 2" at bounding box center [530, 245] width 1 height 4
radio input "true"
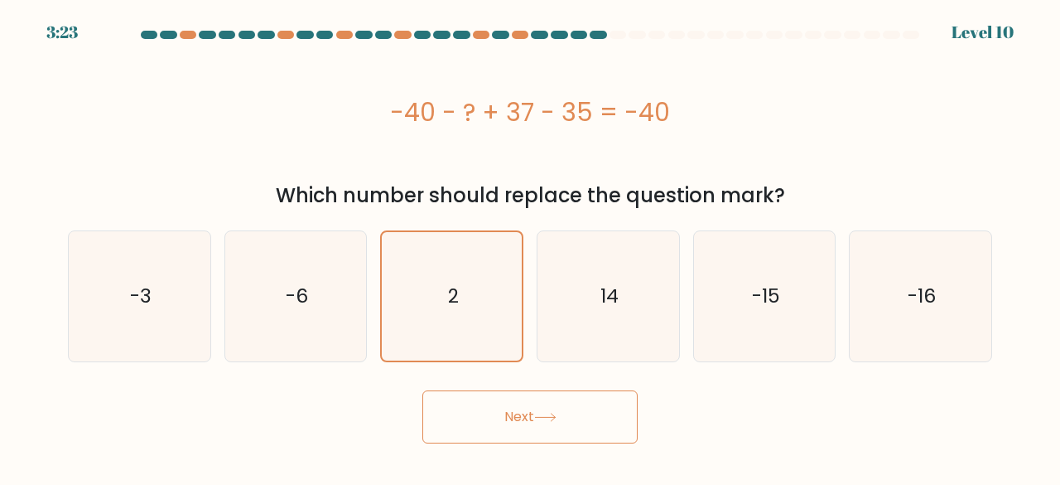
click at [520, 405] on button "Next" at bounding box center [529, 416] width 215 height 53
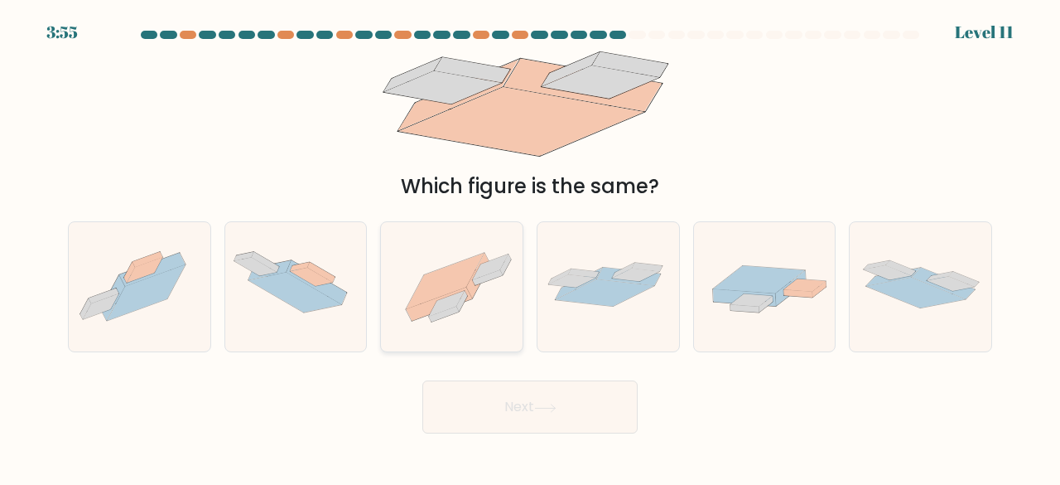
click at [452, 277] on icon at bounding box center [446, 281] width 78 height 56
click at [530, 247] on input "c." at bounding box center [530, 245] width 1 height 4
radio input "true"
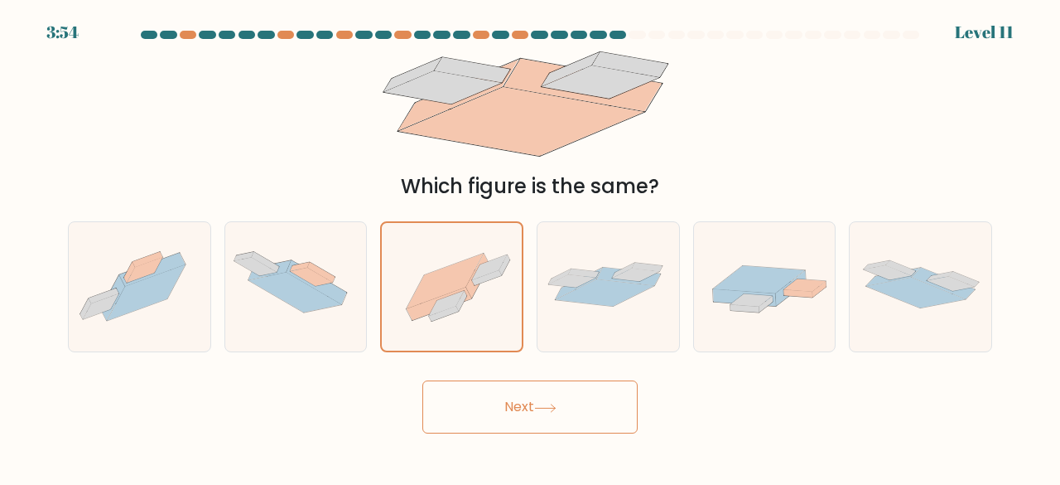
click at [537, 408] on button "Next" at bounding box center [529, 406] width 215 height 53
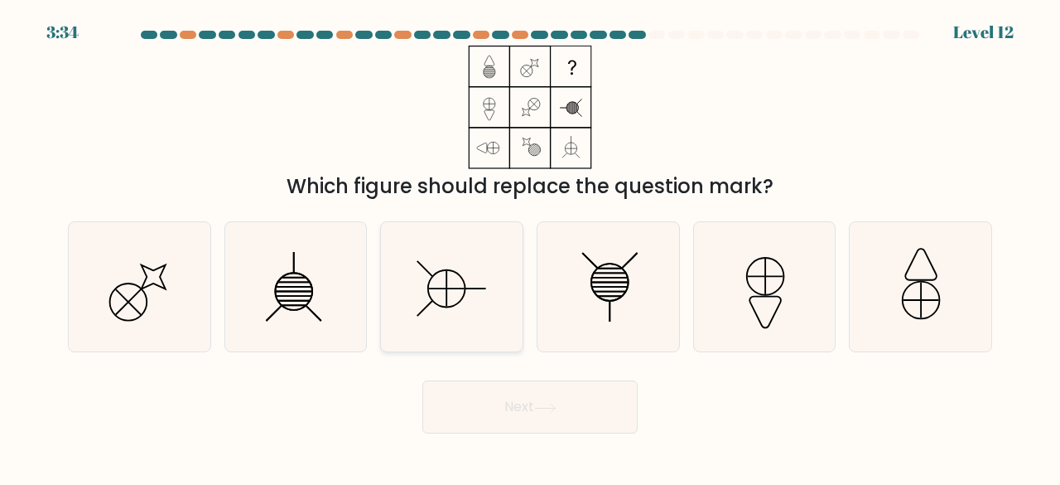
click at [446, 306] on icon at bounding box center [452, 287] width 130 height 130
click at [530, 247] on input "c." at bounding box center [530, 245] width 1 height 4
radio input "true"
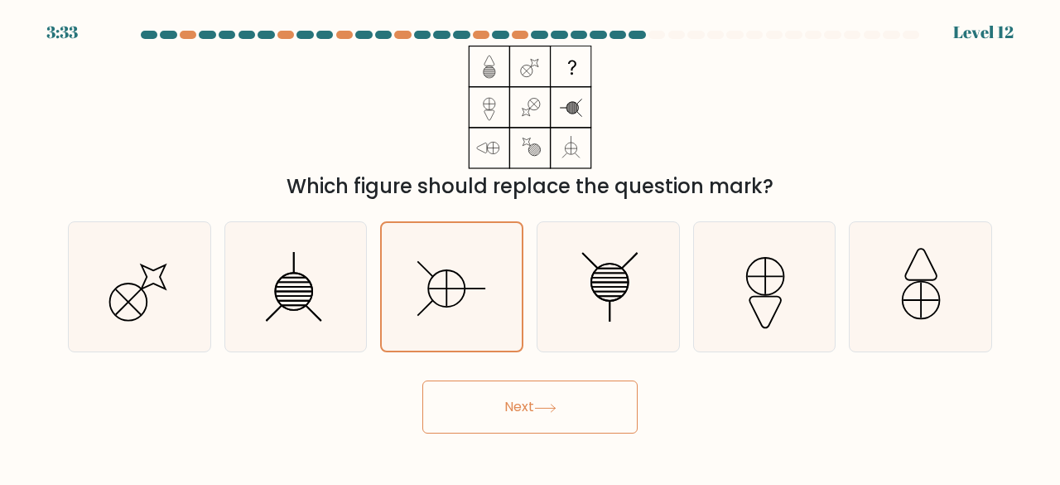
click at [515, 405] on button "Next" at bounding box center [529, 406] width 215 height 53
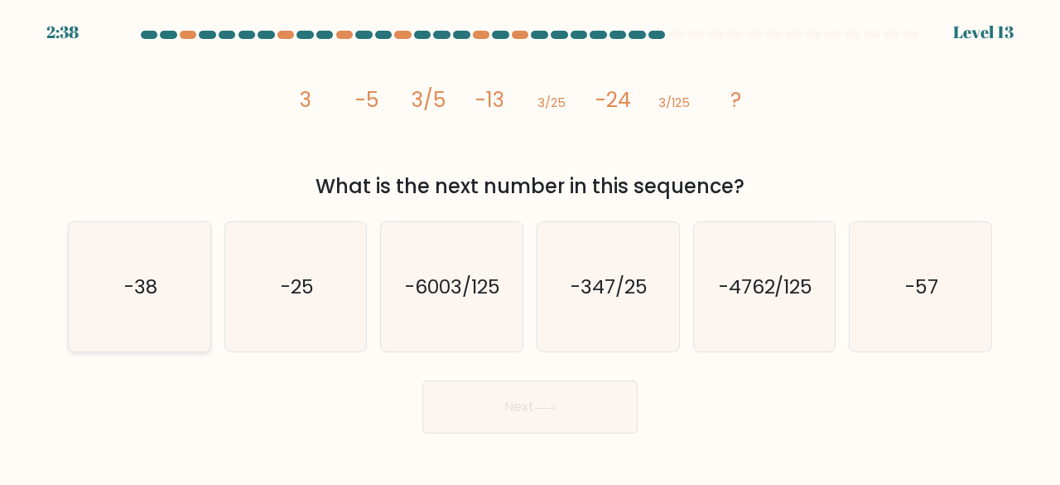
click at [181, 292] on icon "-38" at bounding box center [140, 287] width 130 height 130
click at [530, 247] on input "a. -38" at bounding box center [530, 245] width 1 height 4
radio input "true"
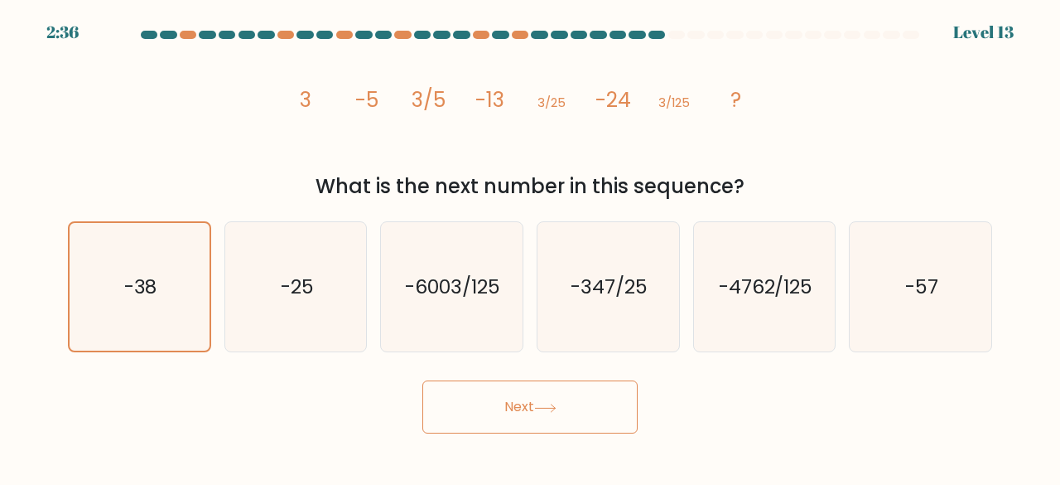
click at [522, 394] on button "Next" at bounding box center [529, 406] width 215 height 53
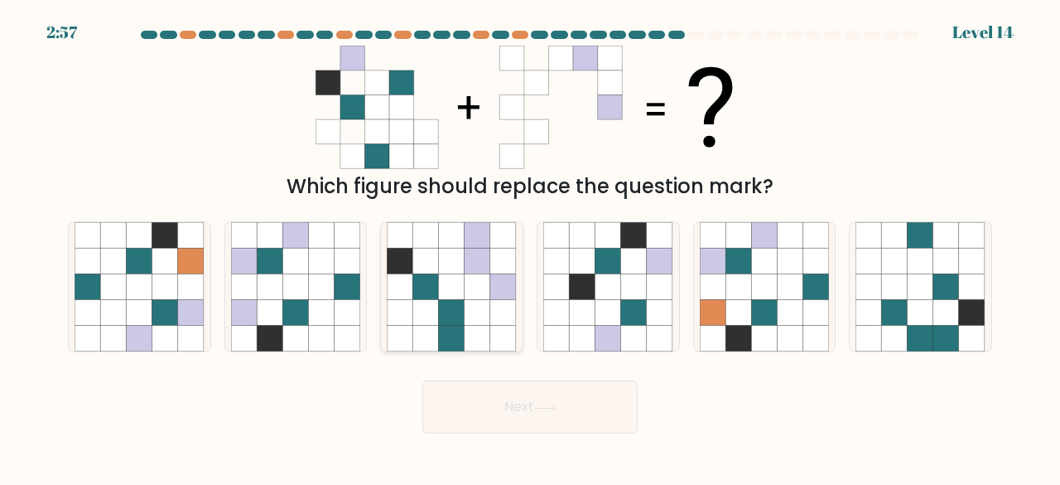
click at [455, 316] on icon at bounding box center [452, 313] width 26 height 26
click at [530, 247] on input "c." at bounding box center [530, 245] width 1 height 4
radio input "true"
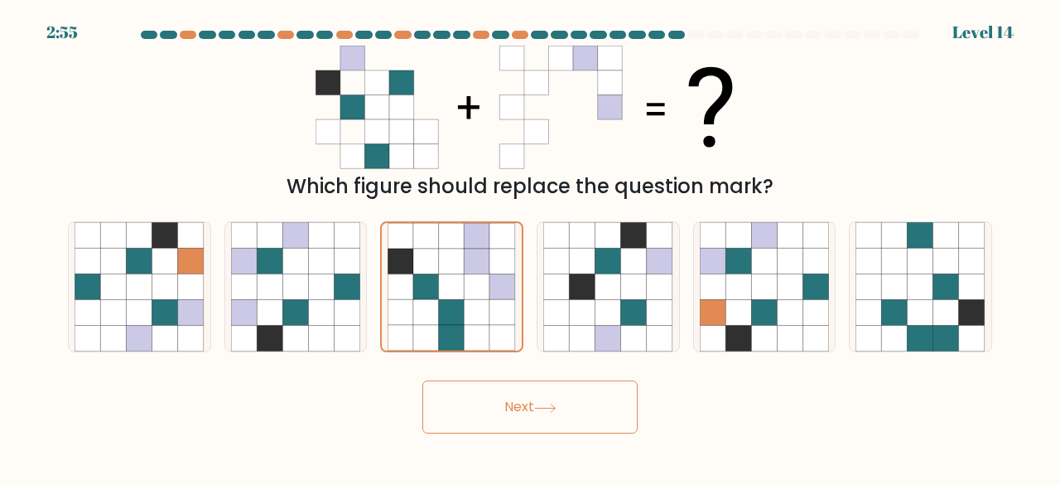
click at [512, 413] on button "Next" at bounding box center [529, 406] width 215 height 53
click at [547, 404] on icon at bounding box center [545, 407] width 22 height 9
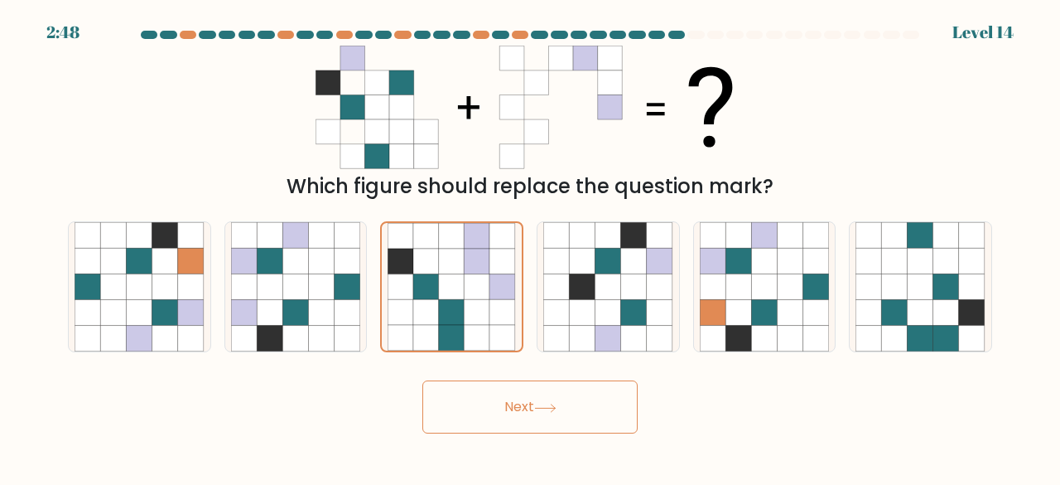
click at [547, 404] on icon at bounding box center [545, 407] width 22 height 9
click at [480, 298] on icon at bounding box center [478, 287] width 26 height 26
click at [530, 247] on input "c." at bounding box center [530, 245] width 1 height 4
click at [595, 283] on icon at bounding box center [582, 287] width 26 height 26
click at [531, 247] on input "d." at bounding box center [530, 245] width 1 height 4
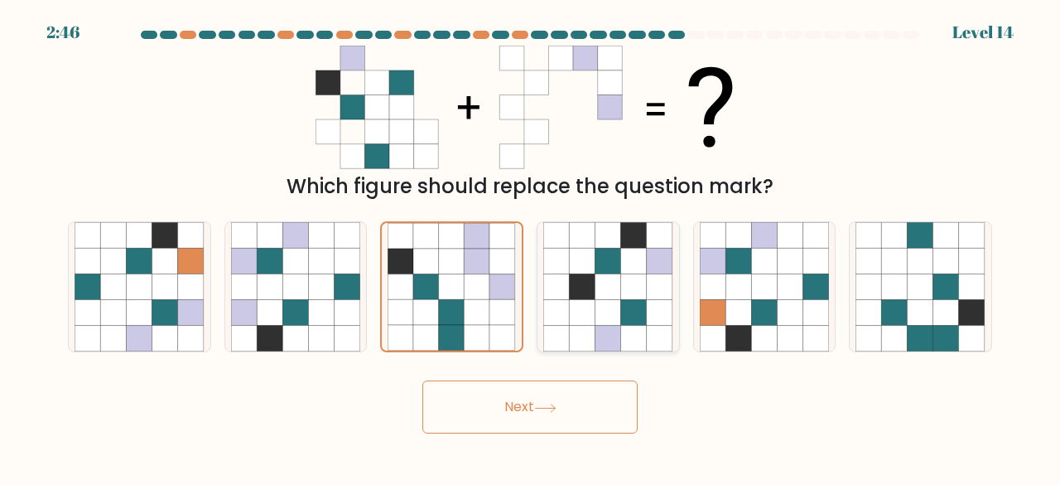
radio input "true"
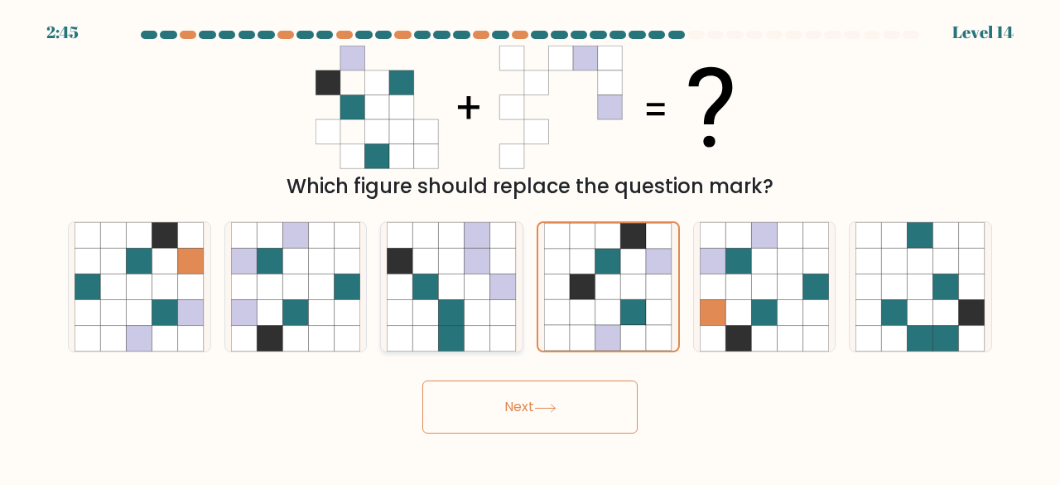
click at [475, 287] on icon at bounding box center [478, 287] width 26 height 26
click at [530, 247] on input "c." at bounding box center [530, 245] width 1 height 4
radio input "true"
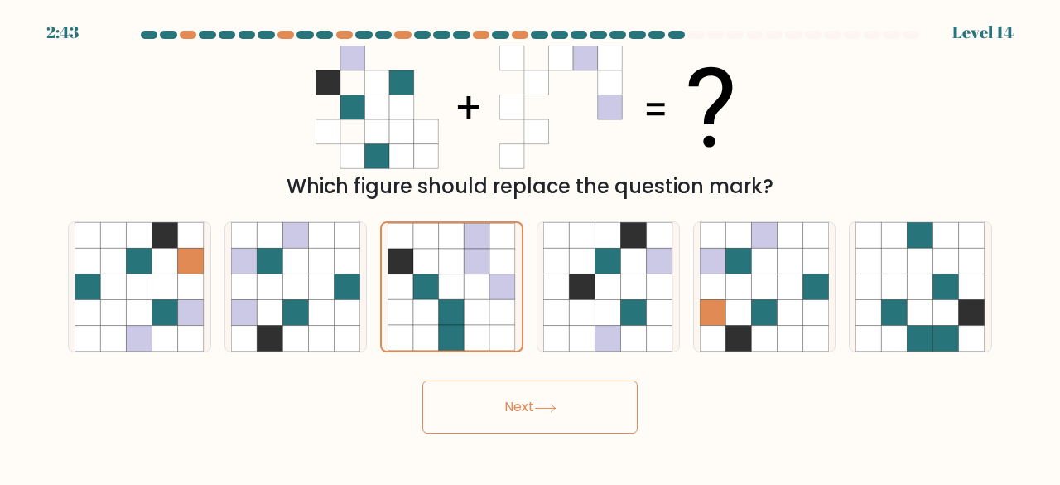
click at [540, 410] on icon at bounding box center [545, 407] width 22 height 9
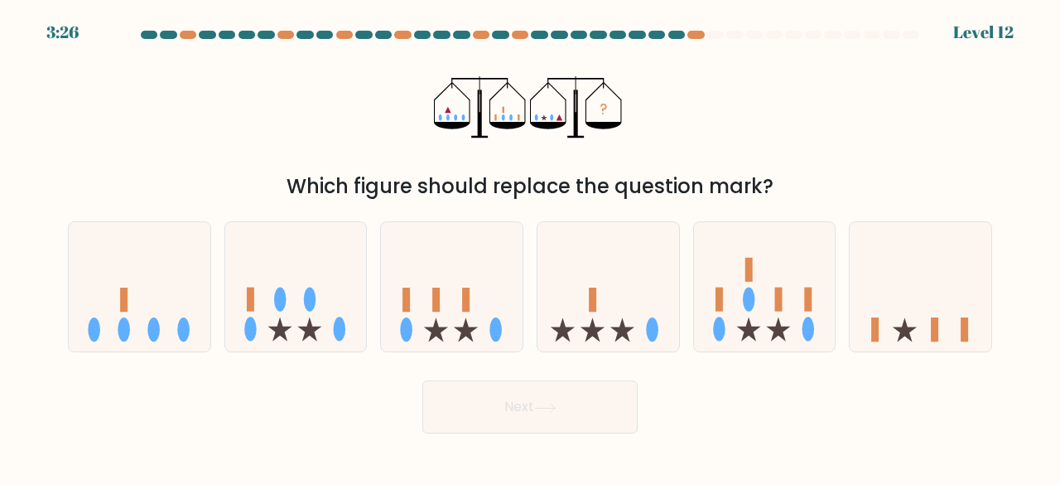
click at [422, 380] on button "Next" at bounding box center [529, 406] width 215 height 53
click at [468, 223] on div at bounding box center [451, 287] width 143 height 132
click at [530, 243] on input "c." at bounding box center [530, 245] width 1 height 4
radio input "true"
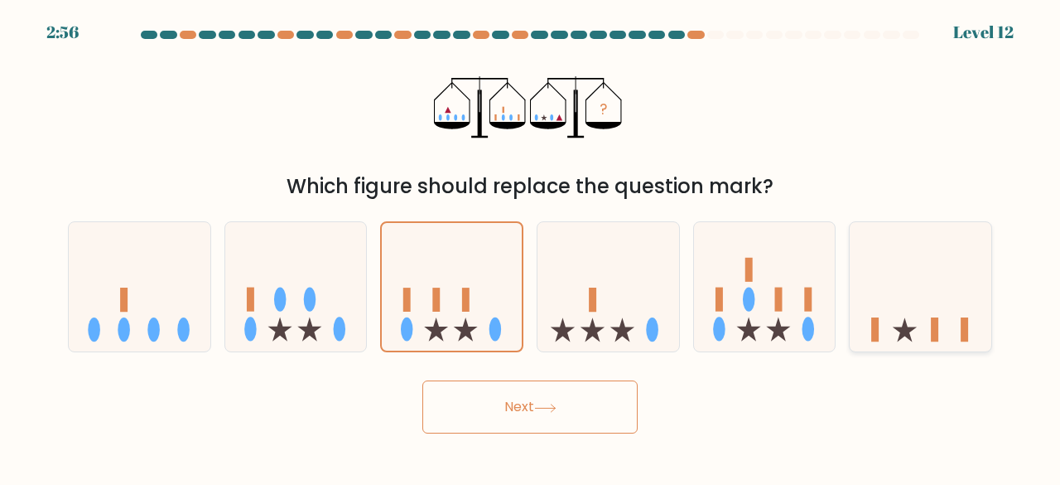
click at [874, 305] on icon at bounding box center [921, 286] width 142 height 117
click at [531, 247] on input "f." at bounding box center [530, 245] width 1 height 4
radio input "true"
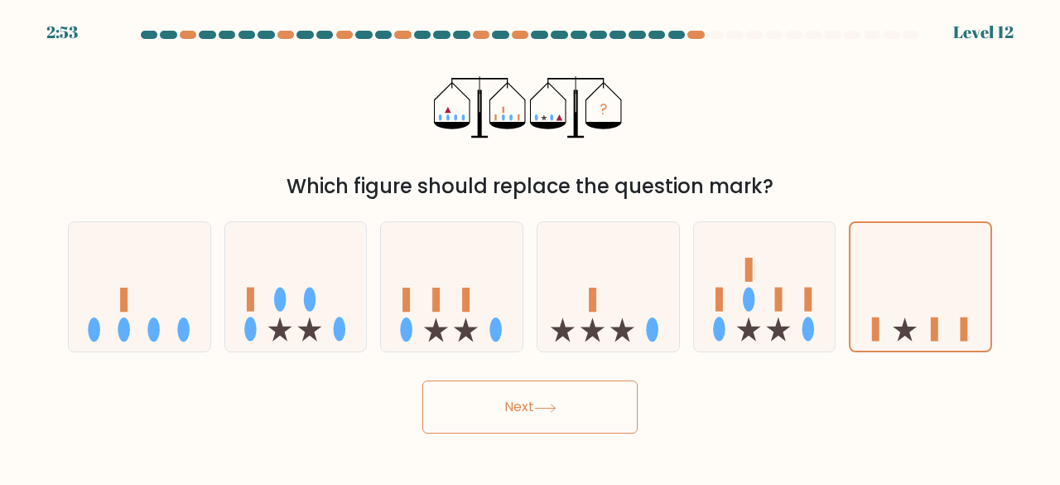
click at [547, 407] on icon at bounding box center [545, 407] width 20 height 7
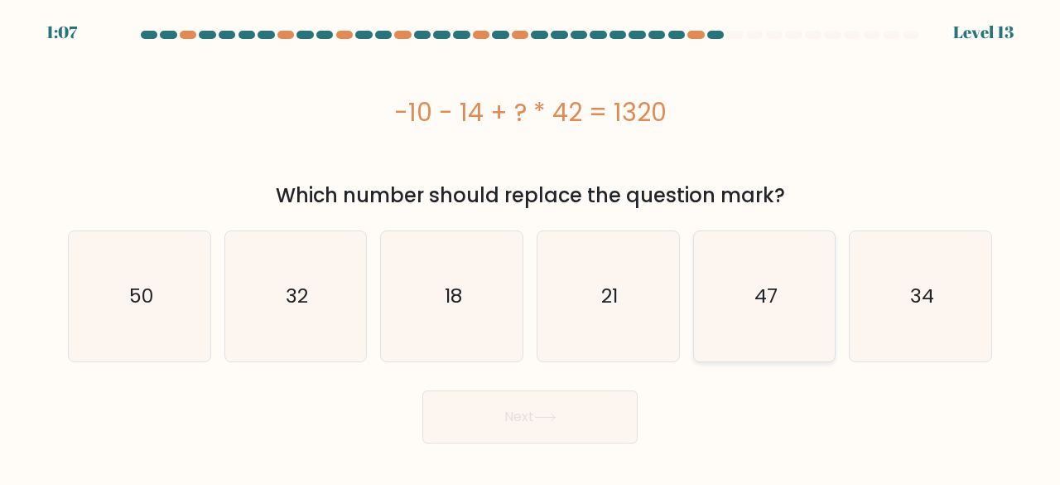
click at [757, 289] on text "47" at bounding box center [766, 295] width 23 height 27
click at [531, 247] on input "e. 47" at bounding box center [530, 245] width 1 height 4
radio input "true"
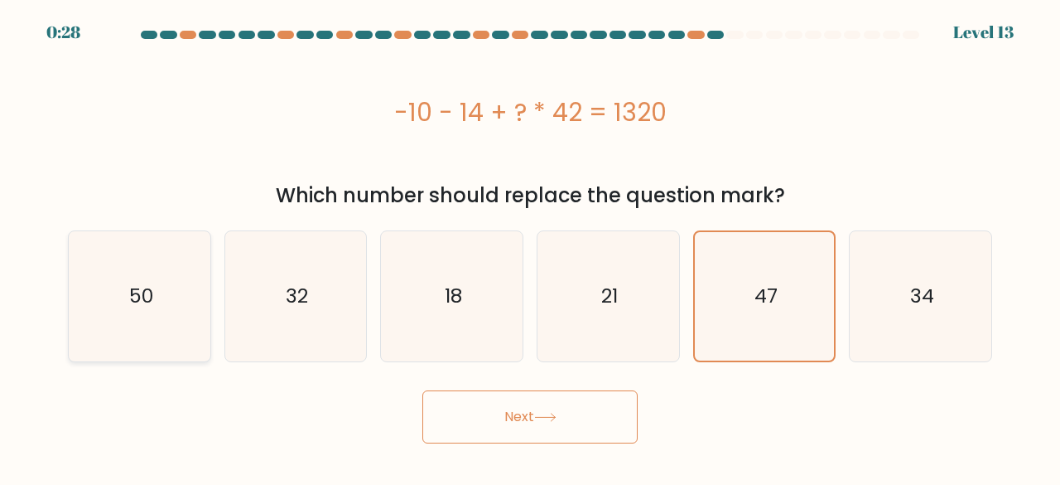
click at [133, 331] on icon "50" at bounding box center [140, 296] width 130 height 130
click at [530, 247] on input "a. 50" at bounding box center [530, 245] width 1 height 4
radio input "true"
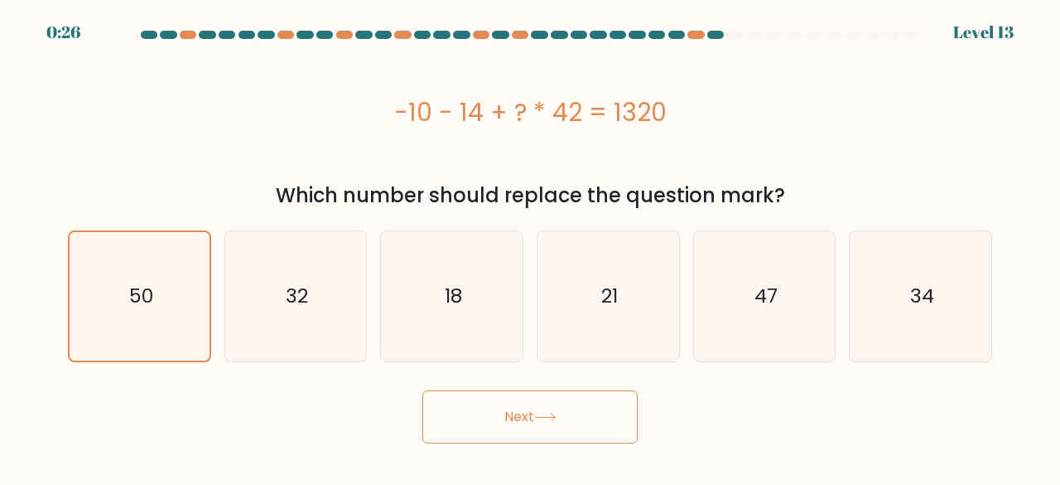
click at [582, 428] on button "Next" at bounding box center [529, 416] width 215 height 53
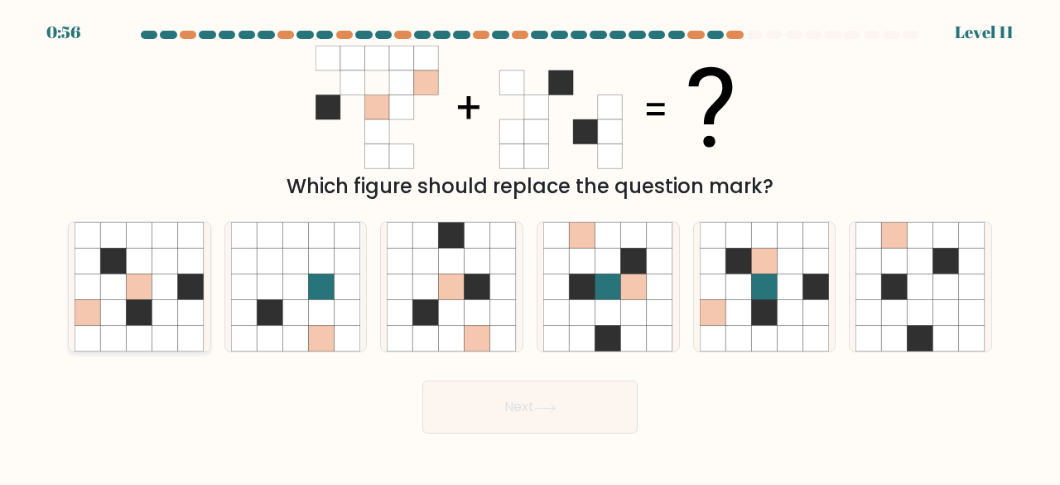
click at [119, 302] on icon at bounding box center [113, 313] width 26 height 26
click at [530, 247] on input "a." at bounding box center [530, 245] width 1 height 4
radio input "true"
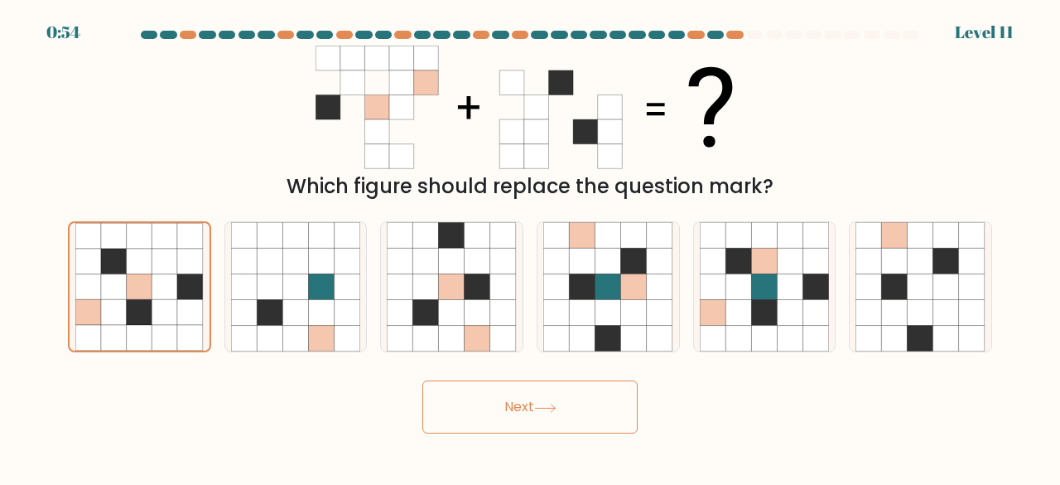
click at [517, 418] on button "Next" at bounding box center [529, 406] width 215 height 53
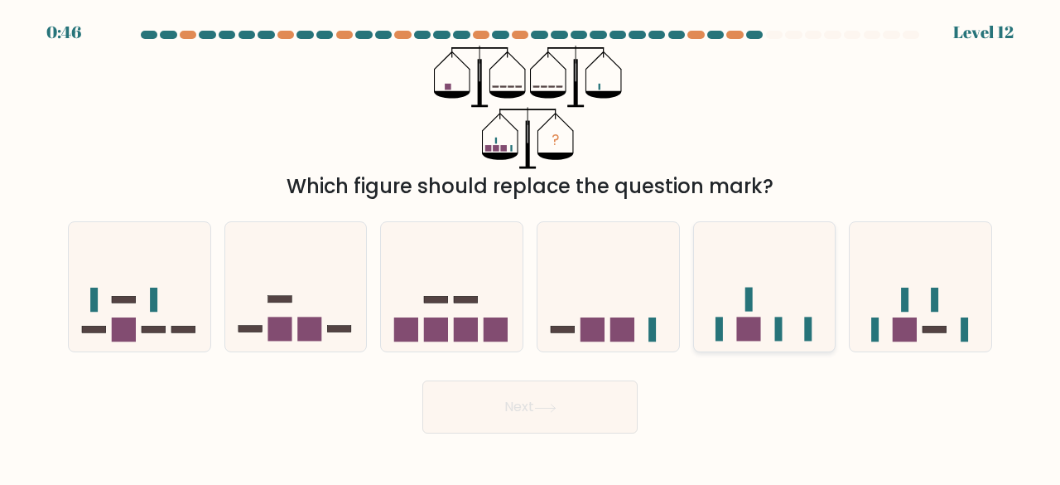
click at [747, 327] on rect at bounding box center [748, 329] width 24 height 24
click at [531, 247] on input "e." at bounding box center [530, 245] width 1 height 4
radio input "true"
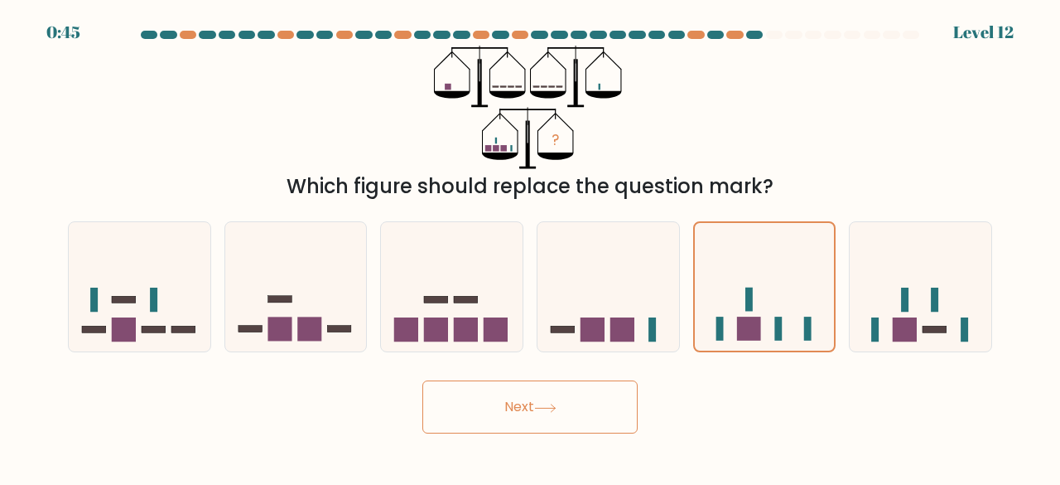
click at [536, 400] on button "Next" at bounding box center [529, 406] width 215 height 53
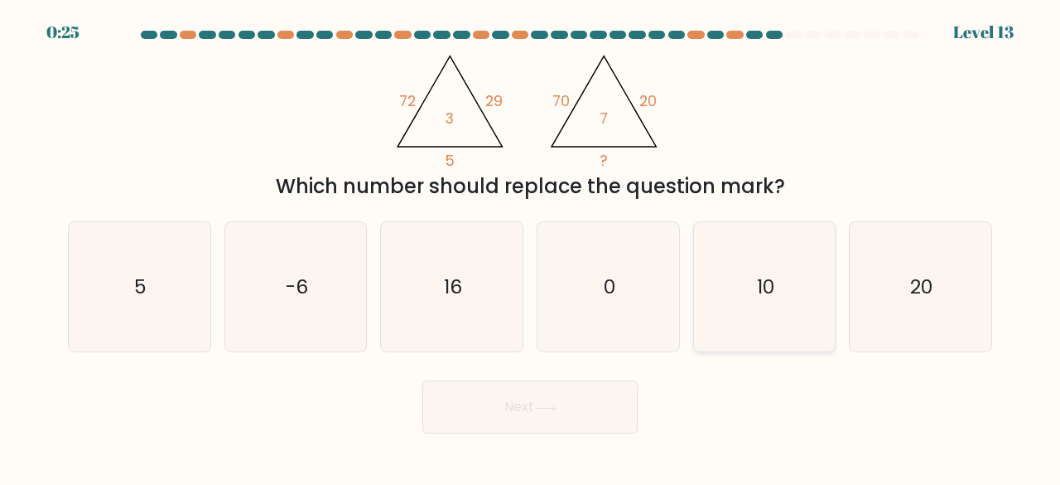
click at [726, 301] on icon "10" at bounding box center [765, 287] width 130 height 130
click at [531, 247] on input "e. 10" at bounding box center [530, 245] width 1 height 4
radio input "true"
click at [548, 408] on icon at bounding box center [545, 407] width 22 height 9
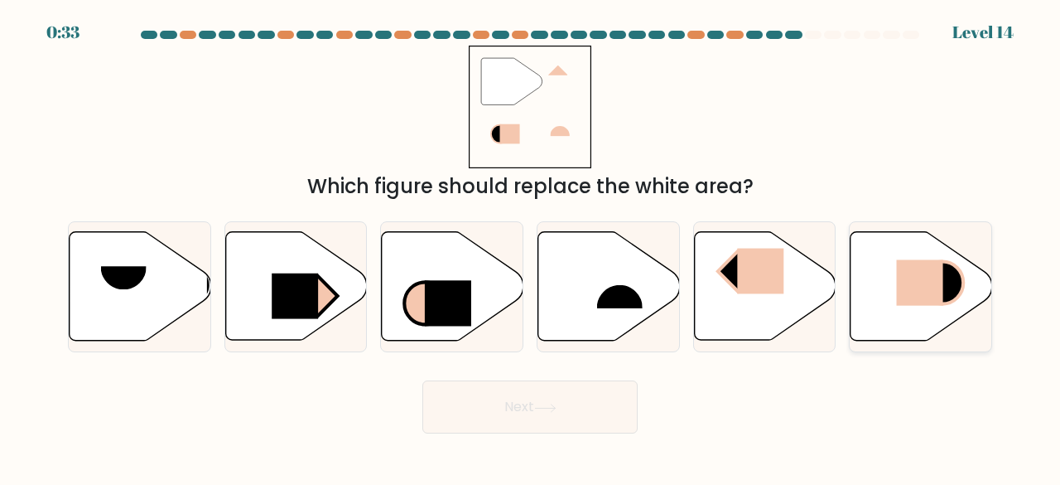
click at [876, 285] on icon at bounding box center [922, 286] width 142 height 109
click at [531, 247] on input "f." at bounding box center [530, 245] width 1 height 4
radio input "true"
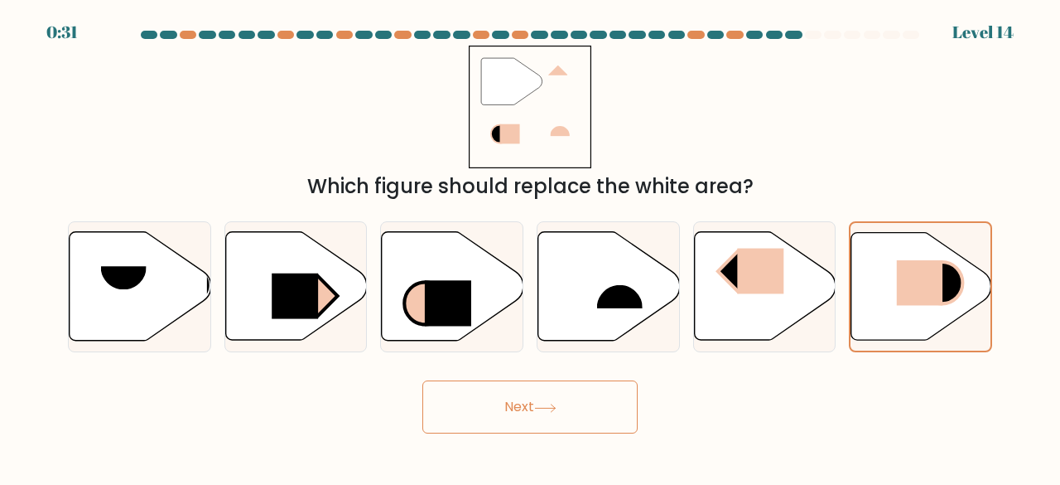
click at [542, 400] on button "Next" at bounding box center [529, 406] width 215 height 53
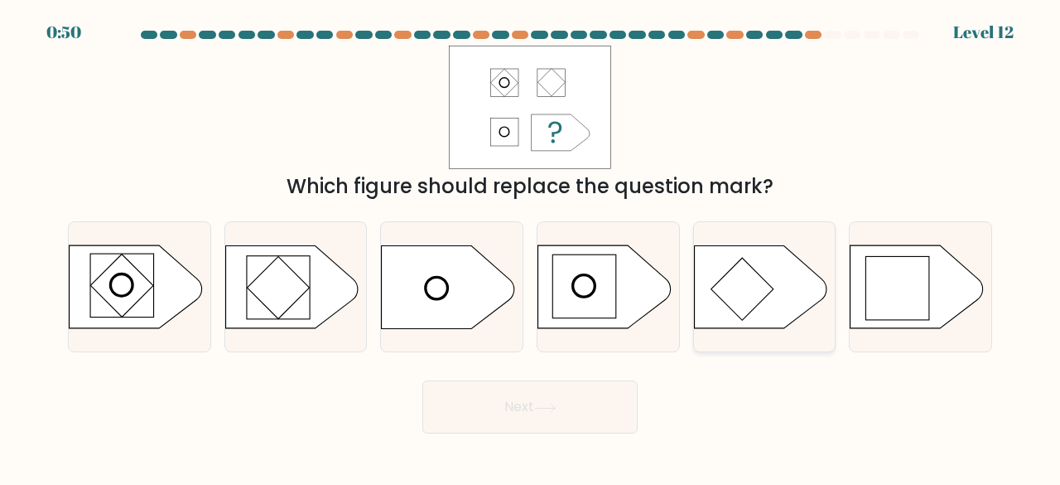
click at [719, 287] on rect at bounding box center [742, 289] width 62 height 62
click at [531, 247] on input "e." at bounding box center [530, 245] width 1 height 4
radio input "true"
click at [545, 399] on button "Next" at bounding box center [529, 406] width 215 height 53
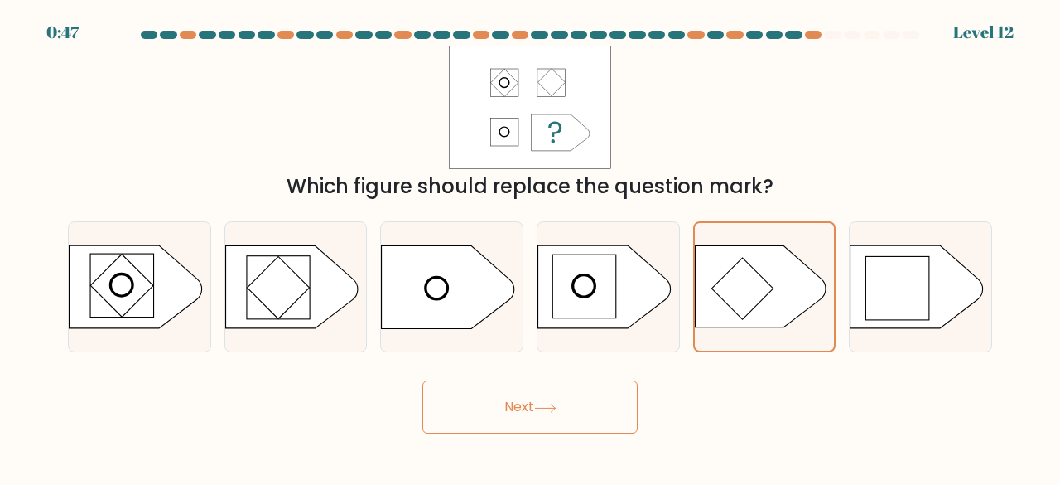
click at [545, 399] on button "Next" at bounding box center [529, 406] width 215 height 53
click at [537, 407] on button "Next" at bounding box center [529, 406] width 215 height 53
click at [587, 306] on rect at bounding box center [584, 285] width 63 height 63
click at [531, 247] on input "d." at bounding box center [530, 245] width 1 height 4
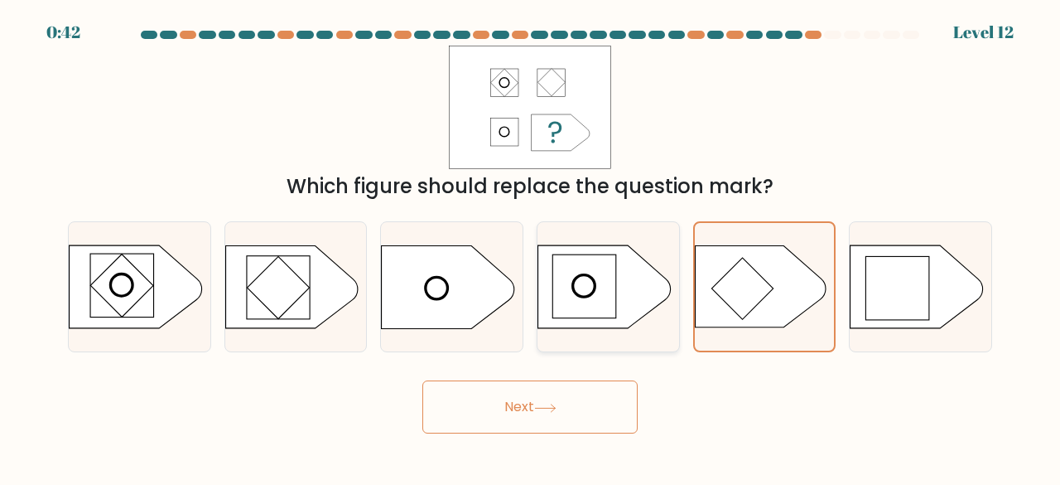
radio input "true"
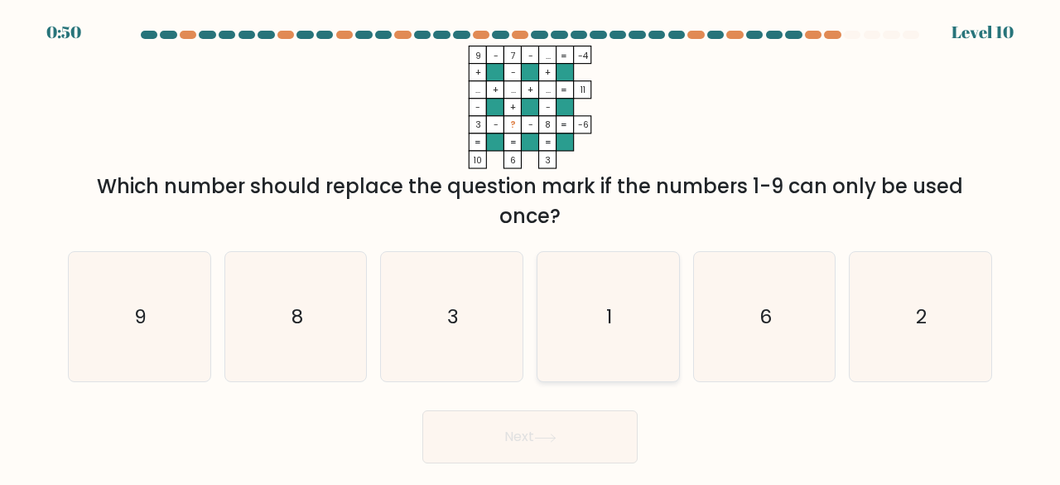
click at [590, 315] on icon "1" at bounding box center [608, 317] width 130 height 130
click at [531, 247] on input "d. 1" at bounding box center [530, 245] width 1 height 4
radio input "true"
click at [548, 451] on button "Next" at bounding box center [529, 436] width 215 height 53
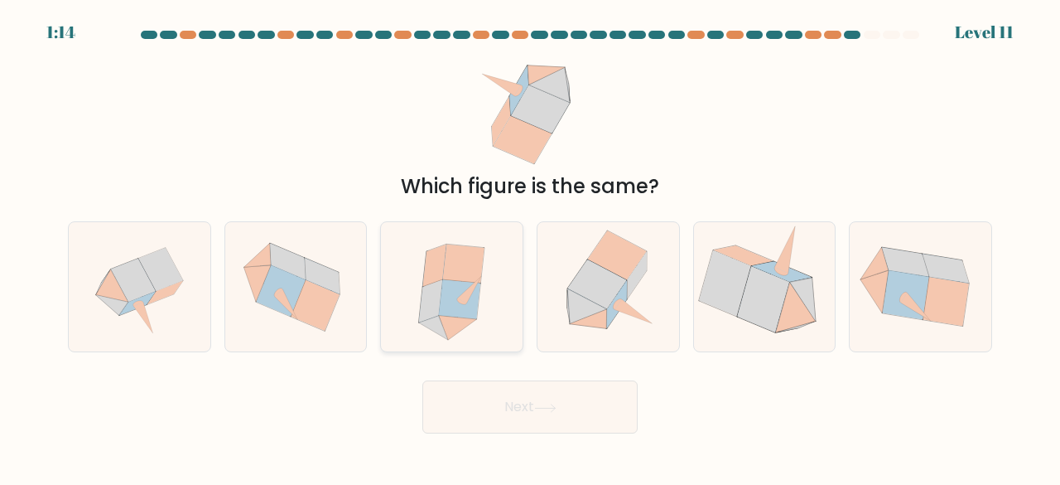
click at [480, 309] on icon at bounding box center [452, 287] width 116 height 130
click at [530, 247] on input "c." at bounding box center [530, 245] width 1 height 4
radio input "true"
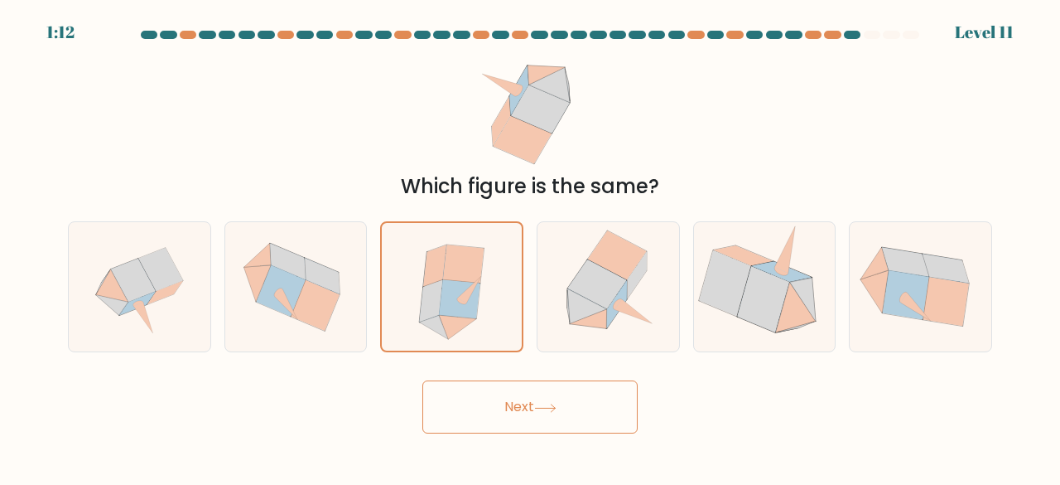
click at [499, 395] on button "Next" at bounding box center [529, 406] width 215 height 53
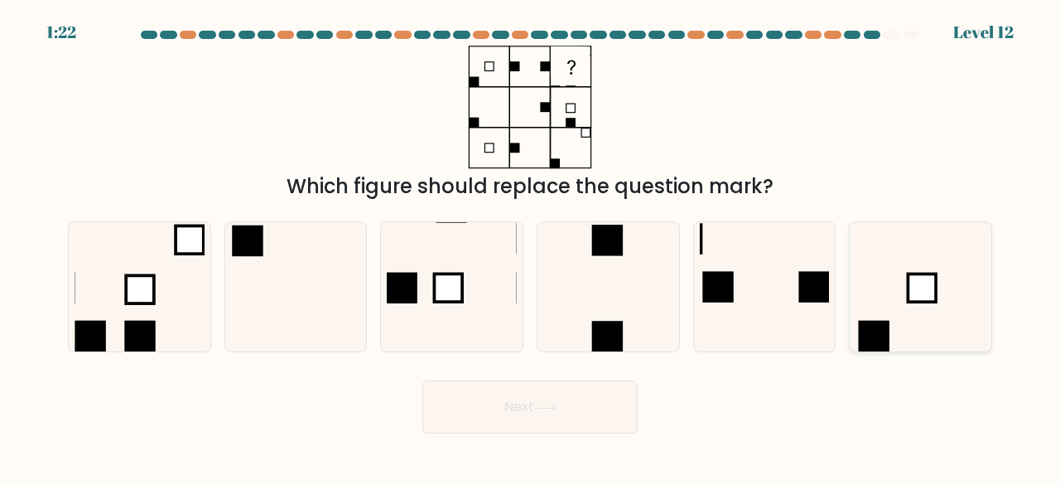
click at [888, 319] on icon at bounding box center [921, 287] width 130 height 130
click at [531, 247] on input "f." at bounding box center [530, 245] width 1 height 4
radio input "true"
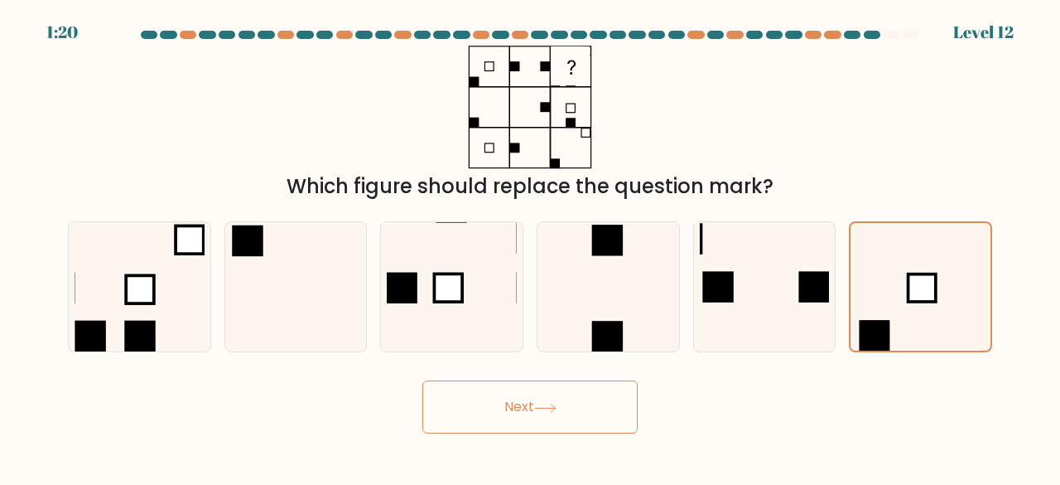
click at [531, 403] on button "Next" at bounding box center [529, 406] width 215 height 53
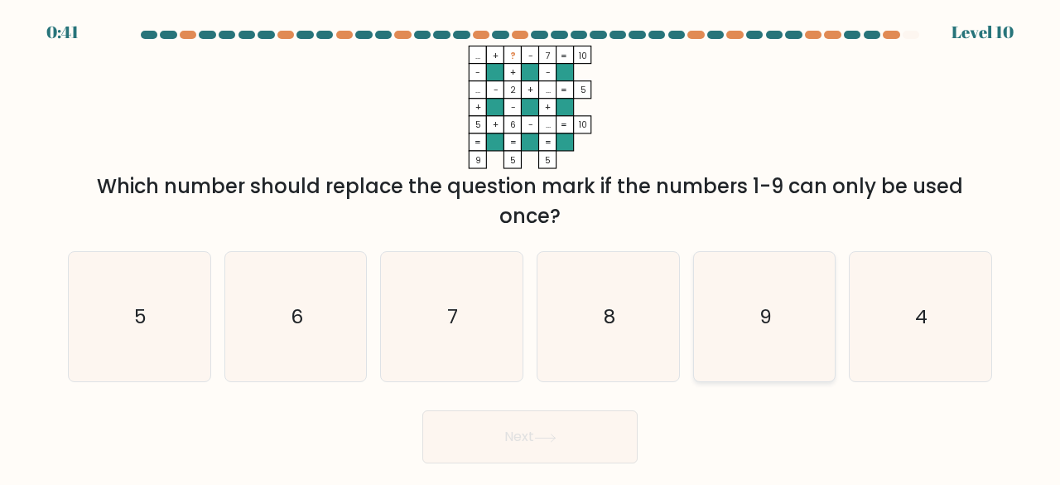
click at [711, 307] on icon "9" at bounding box center [765, 317] width 130 height 130
click at [531, 247] on input "e. 9" at bounding box center [530, 245] width 1 height 4
radio input "true"
click at [552, 422] on button "Next" at bounding box center [529, 436] width 215 height 53
click at [532, 436] on button "Next" at bounding box center [529, 436] width 215 height 53
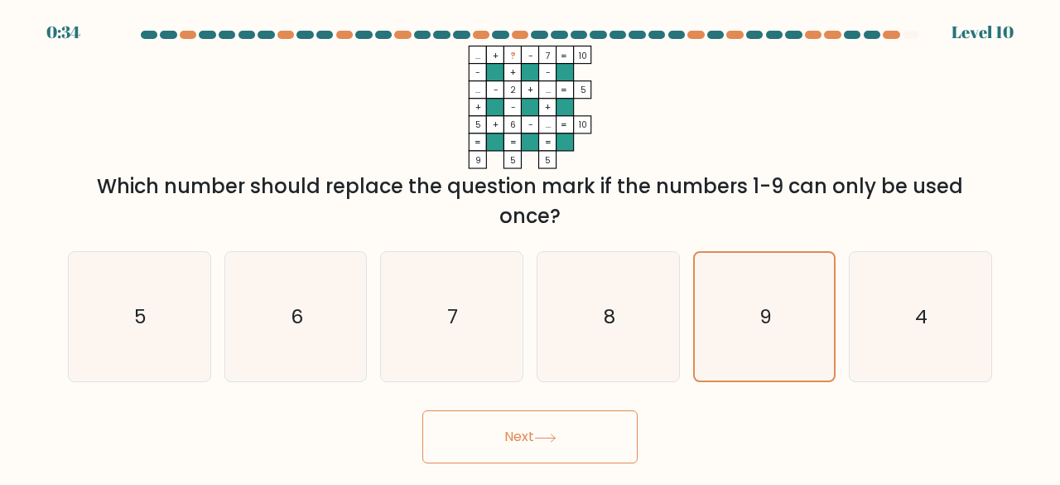
click at [532, 436] on button "Next" at bounding box center [529, 436] width 215 height 53
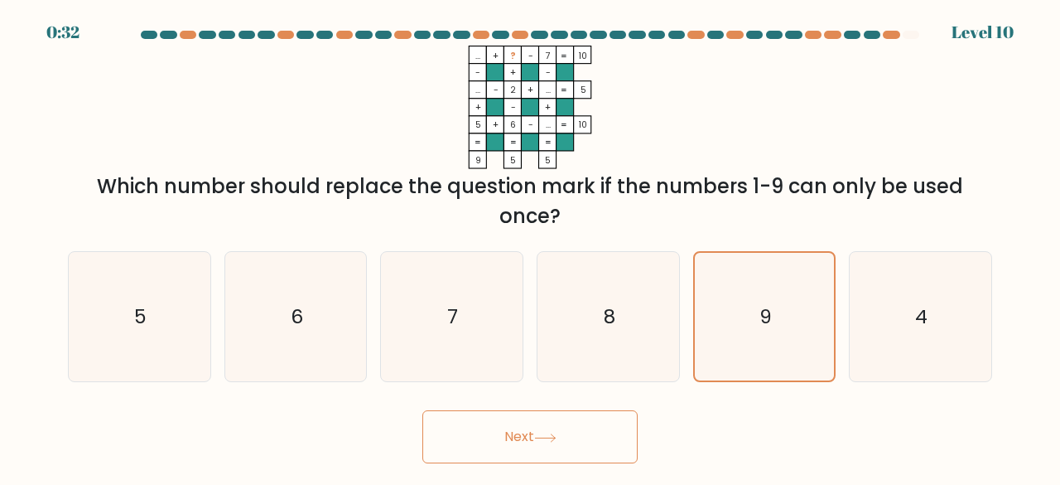
click at [532, 436] on button "Next" at bounding box center [529, 436] width 215 height 53
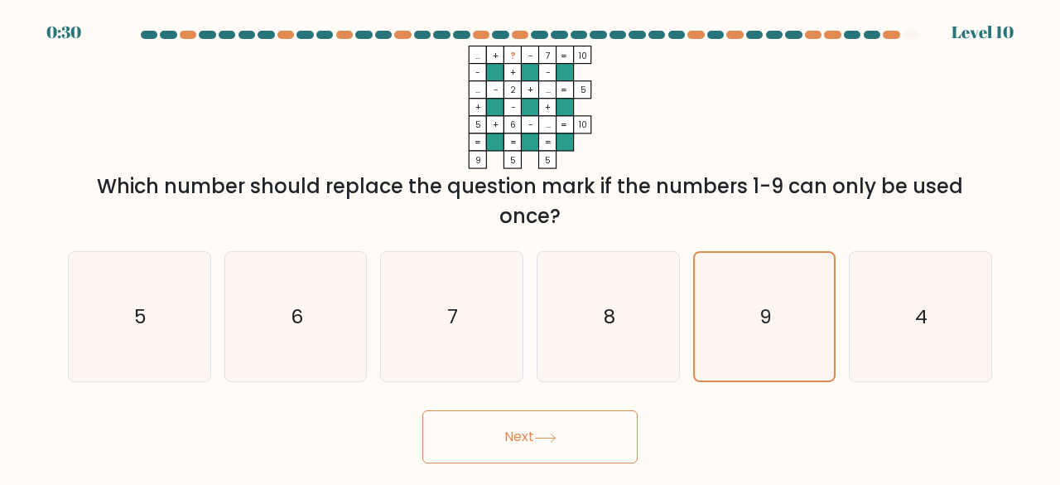
click at [532, 436] on button "Next" at bounding box center [529, 436] width 215 height 53
click at [620, 357] on icon "8" at bounding box center [608, 317] width 130 height 130
click at [531, 247] on input "d. 8" at bounding box center [530, 245] width 1 height 4
radio input "true"
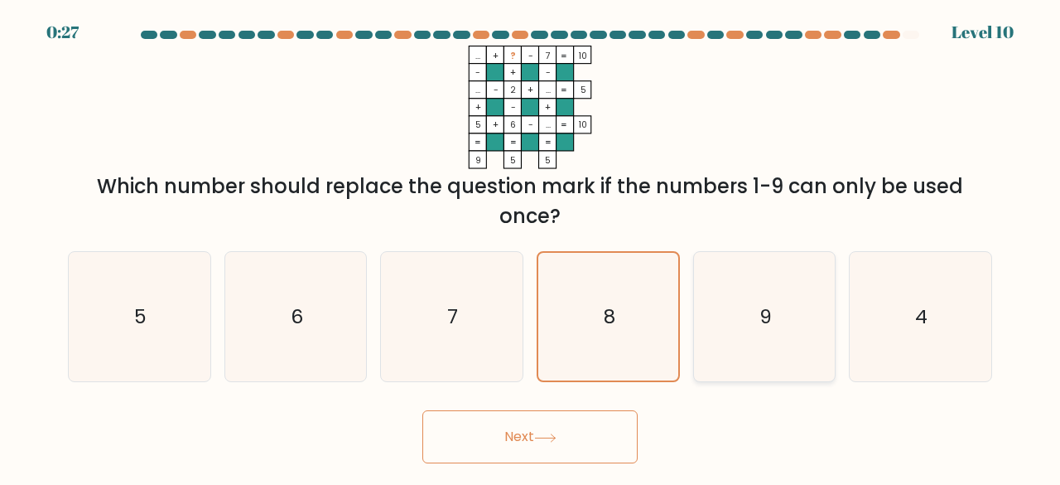
click at [704, 344] on icon "9" at bounding box center [765, 317] width 130 height 130
click at [531, 247] on input "e. 9" at bounding box center [530, 245] width 1 height 4
radio input "true"
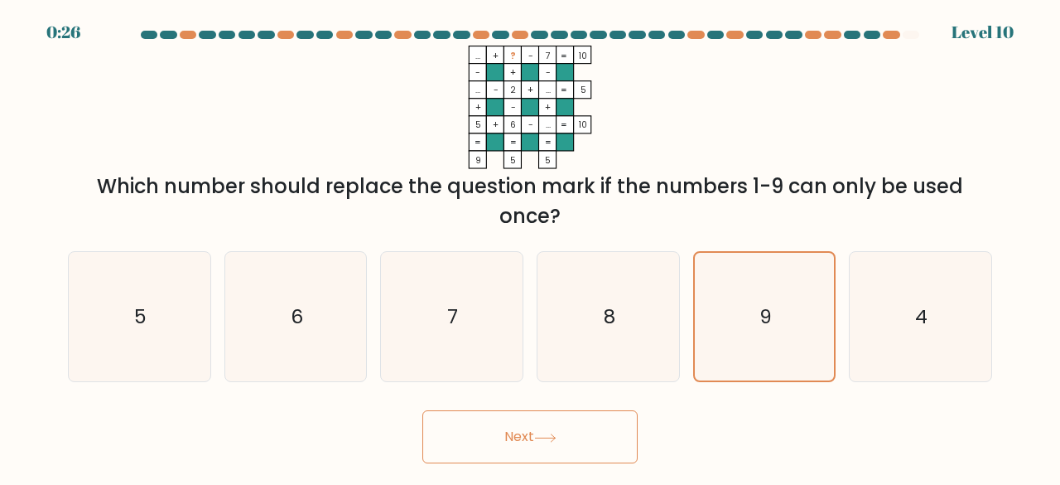
click at [586, 438] on button "Next" at bounding box center [529, 436] width 215 height 53
click at [422, 410] on button "Next" at bounding box center [529, 436] width 215 height 53
click at [514, 433] on button "Next" at bounding box center [529, 436] width 215 height 53
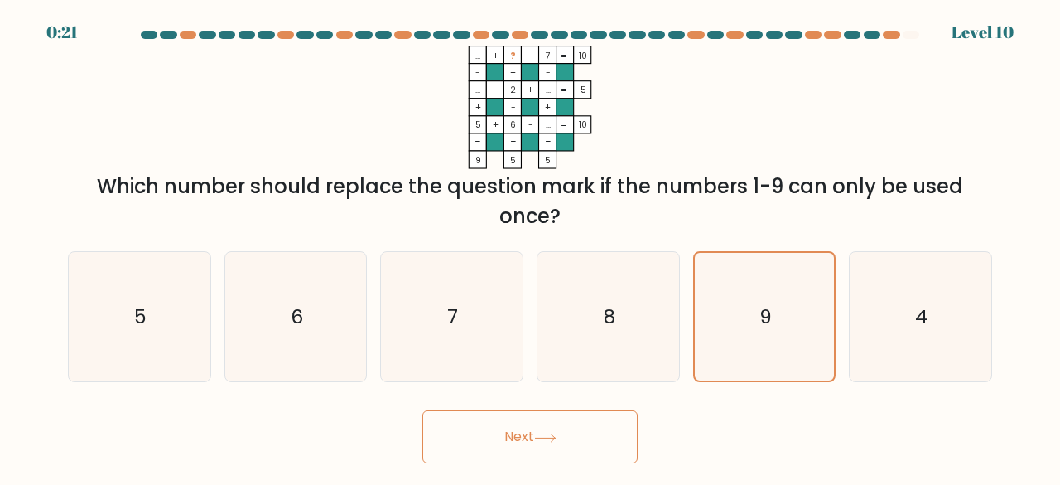
click at [514, 433] on button "Next" at bounding box center [529, 436] width 215 height 53
click at [557, 438] on icon at bounding box center [545, 437] width 22 height 9
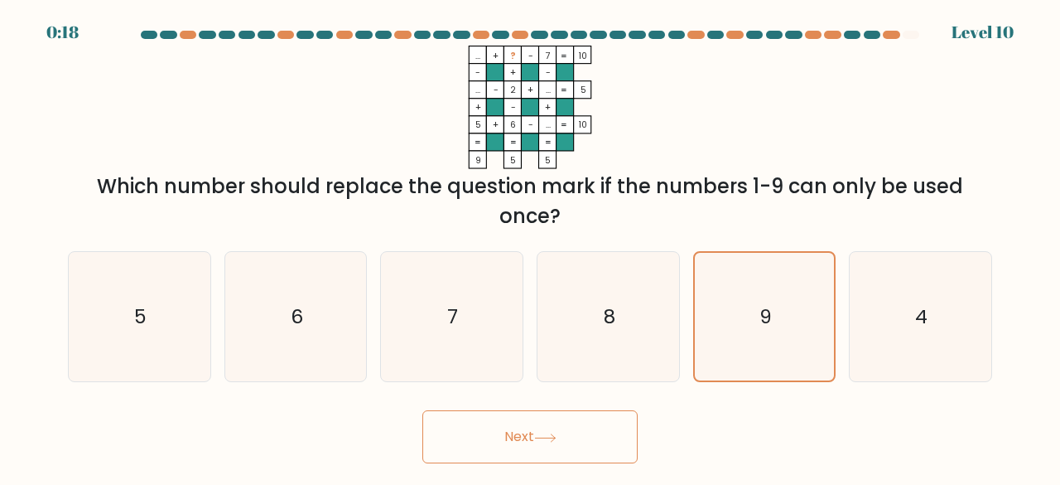
click at [557, 438] on icon at bounding box center [545, 437] width 22 height 9
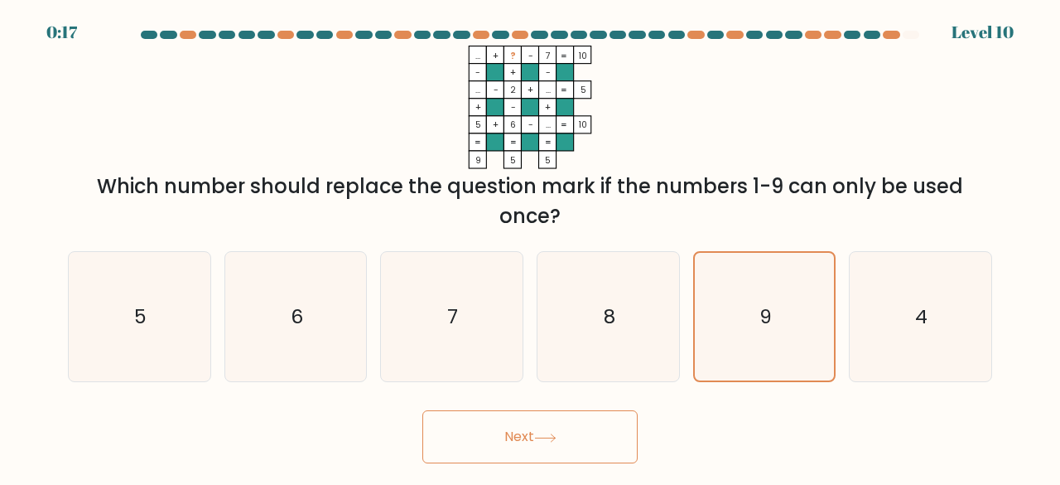
click at [557, 438] on icon at bounding box center [545, 437] width 22 height 9
click at [524, 442] on button "Next" at bounding box center [529, 436] width 215 height 53
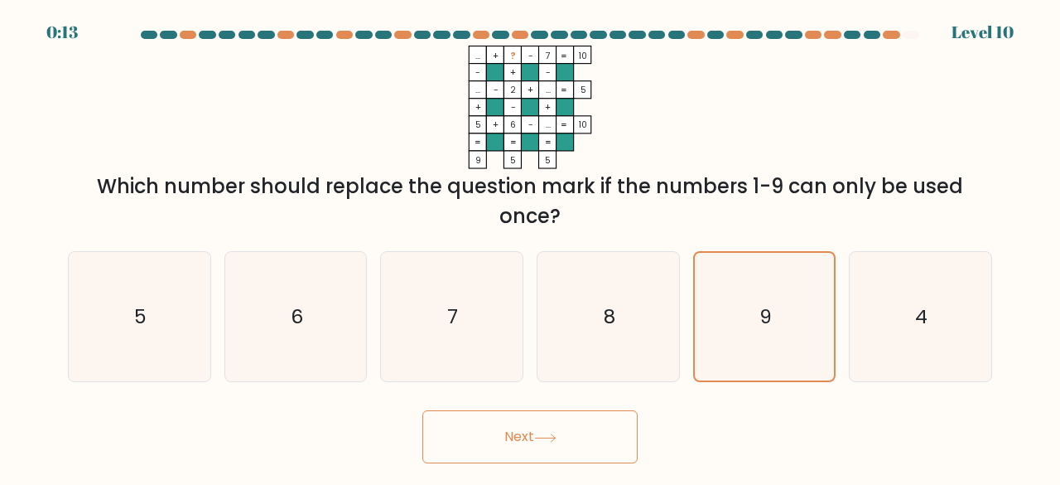
click at [524, 442] on button "Next" at bounding box center [529, 436] width 215 height 53
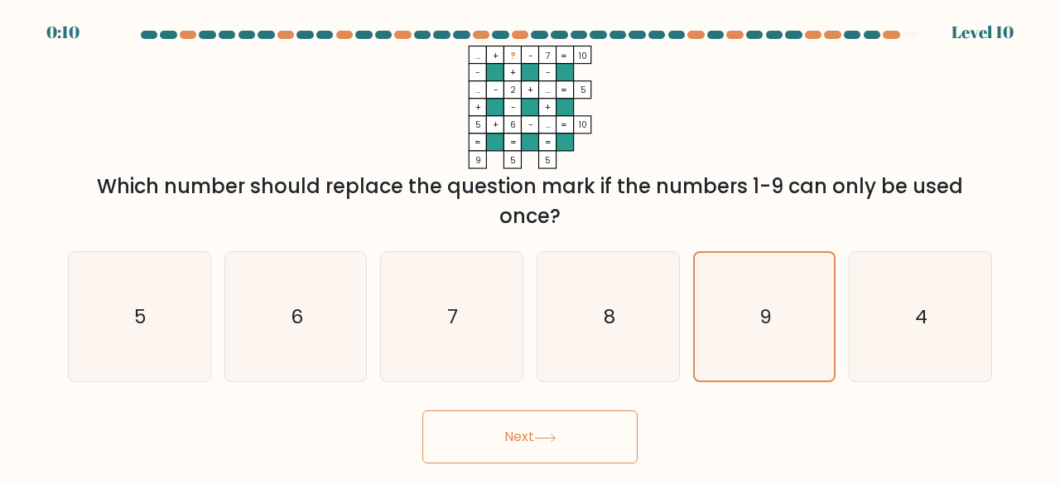
click at [524, 442] on button "Next" at bounding box center [529, 436] width 215 height 53
drag, startPoint x: 524, startPoint y: 442, endPoint x: 512, endPoint y: 428, distance: 18.2
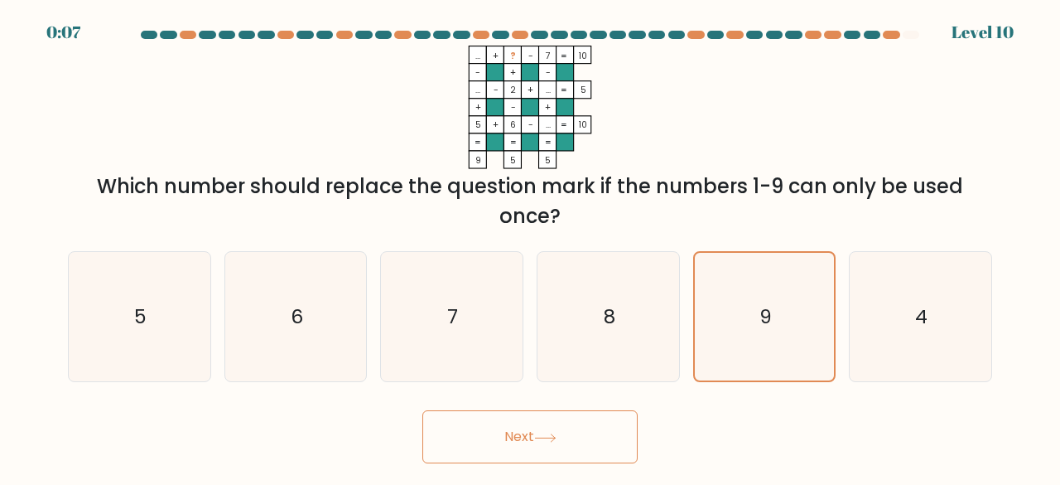
click at [512, 428] on button "Next" at bounding box center [529, 436] width 215 height 53
drag, startPoint x: 512, startPoint y: 428, endPoint x: 739, endPoint y: 325, distance: 249.5
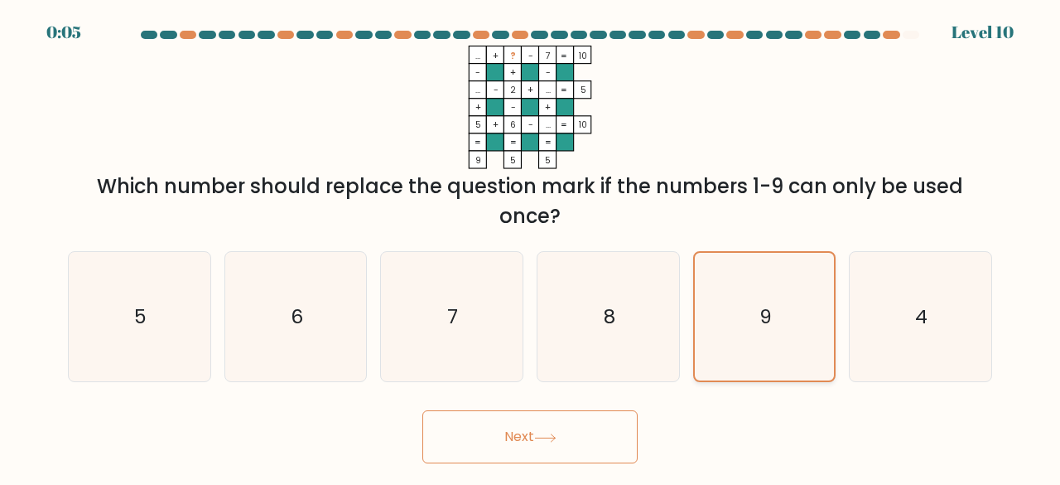
click at [739, 325] on form at bounding box center [530, 247] width 1060 height 432
click at [739, 325] on icon "9" at bounding box center [765, 317] width 128 height 128
click at [531, 247] on input "e. 9" at bounding box center [530, 245] width 1 height 4
click at [547, 435] on icon at bounding box center [545, 437] width 22 height 9
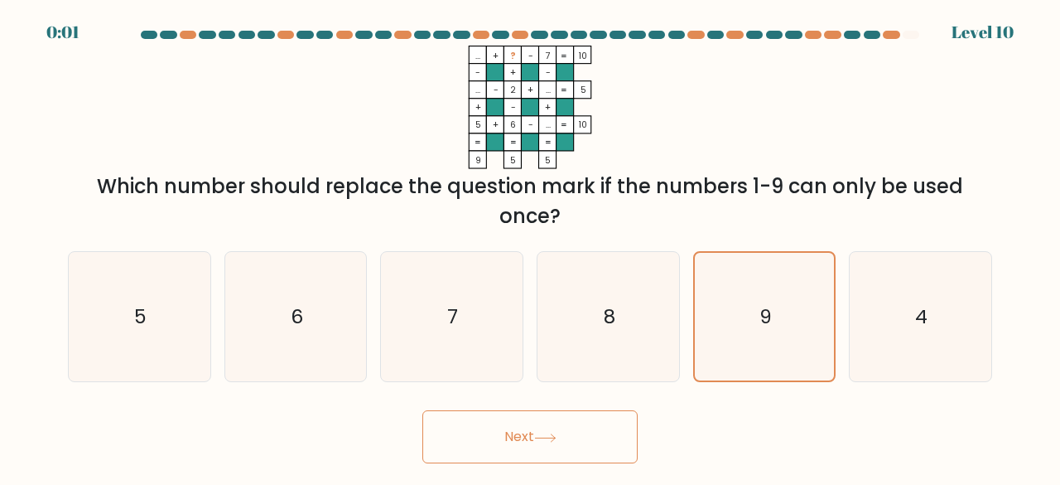
click at [547, 435] on icon at bounding box center [545, 437] width 22 height 9
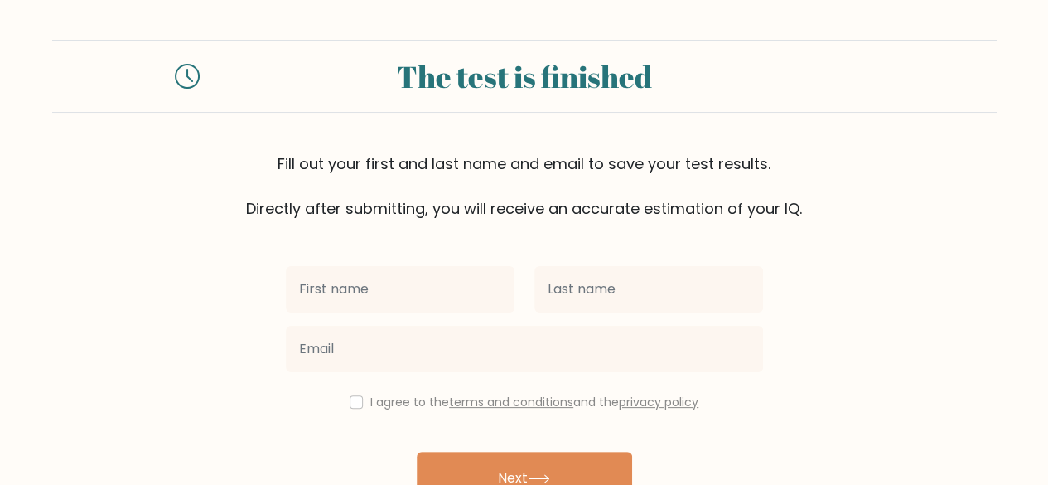
scroll to position [95, 0]
